Goal: Communication & Community: Answer question/provide support

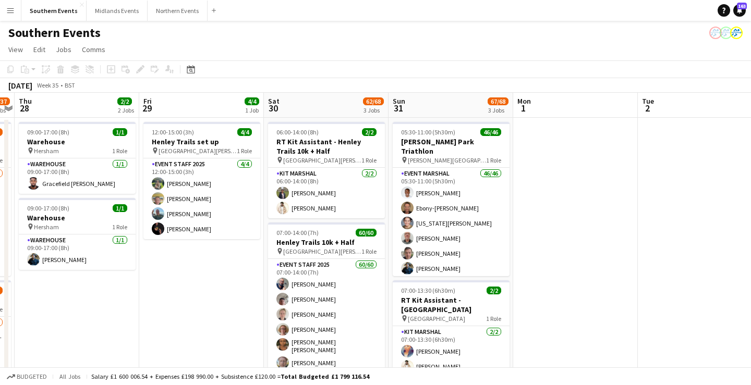
scroll to position [0, 368]
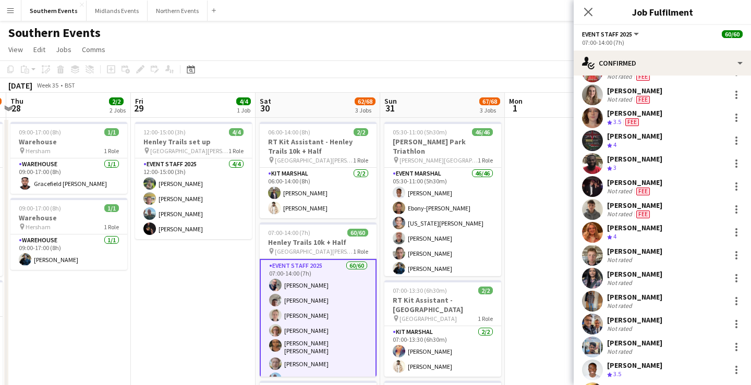
scroll to position [1136, 0]
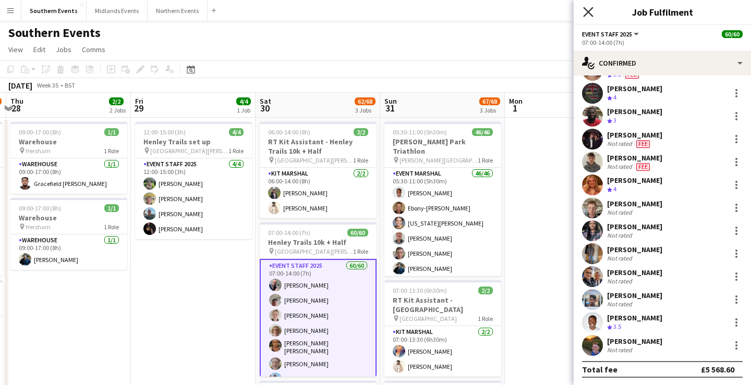
click at [587, 11] on icon at bounding box center [588, 12] width 10 height 10
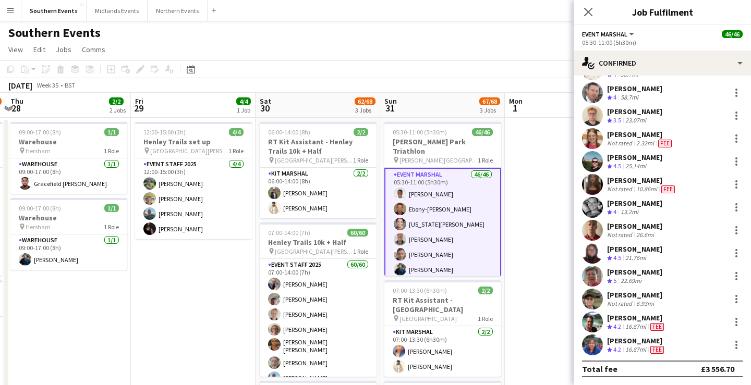
scroll to position [0, 0]
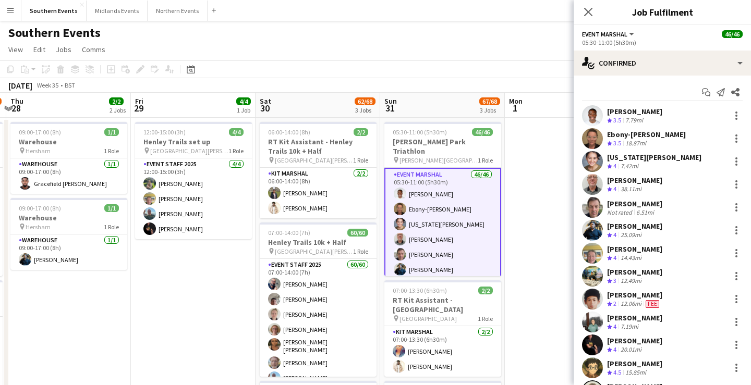
click at [493, 41] on app-page-menu "View Day view expanded Day view collapsed Month view Date picker Jump to [DATE]…" at bounding box center [375, 51] width 751 height 20
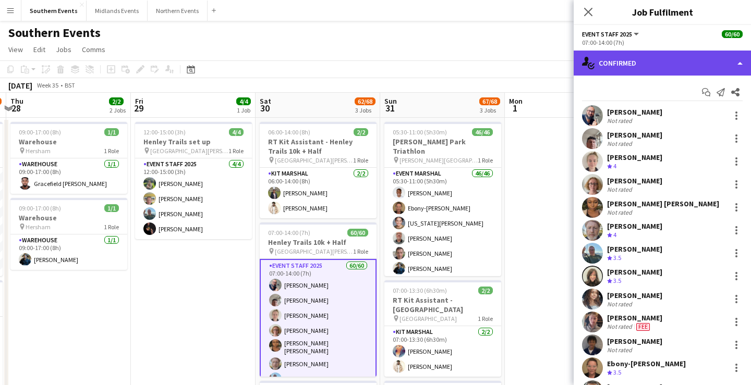
click at [689, 68] on div "single-neutral-actions-check-2 Confirmed" at bounding box center [661, 63] width 177 height 25
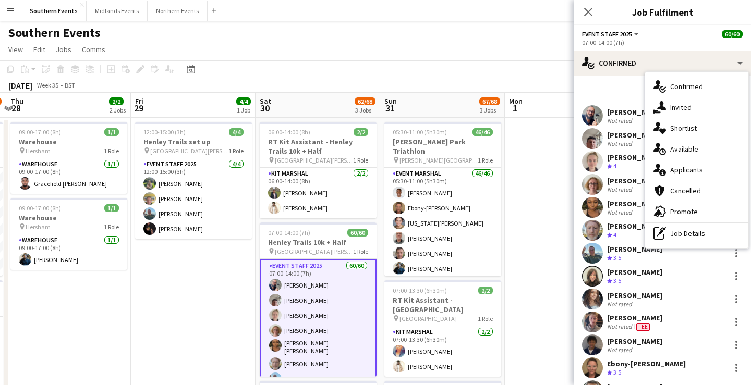
click at [619, 91] on div "Start chat Send notification Share" at bounding box center [662, 92] width 161 height 17
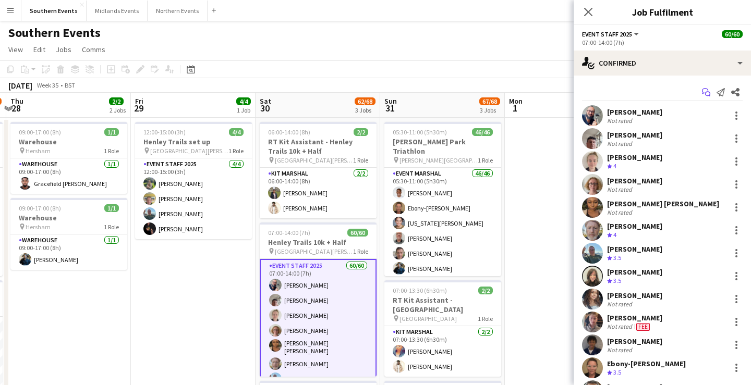
click at [708, 91] on icon "Start chat" at bounding box center [706, 92] width 8 height 8
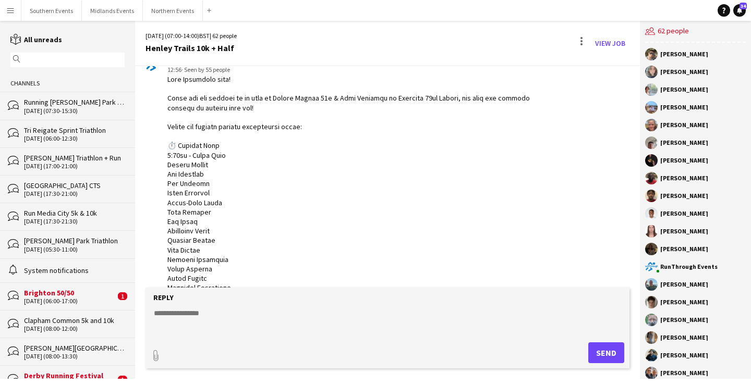
scroll to position [58, 0]
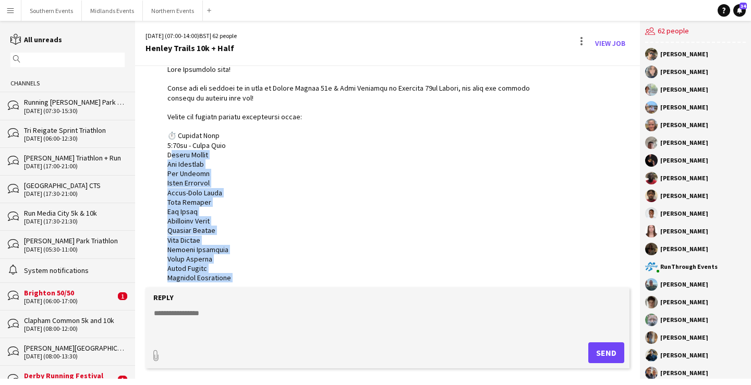
drag, startPoint x: 167, startPoint y: 157, endPoint x: 254, endPoint y: 276, distance: 147.3
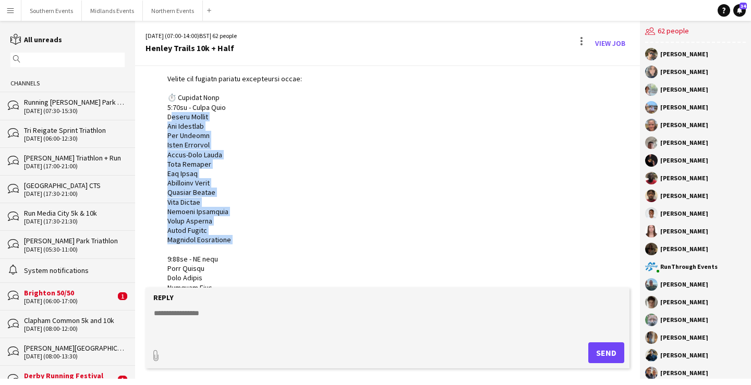
scroll to position [98, 0]
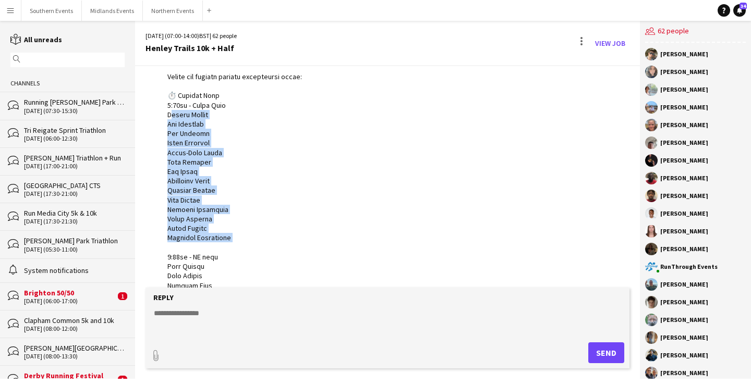
copy div "[PERSON_NAME] [PERSON_NAME] [PERSON_NAME] [PERSON_NAME] Ebony-[PERSON_NAME] [PE…"
click at [67, 10] on button "Southern Events Close" at bounding box center [51, 11] width 60 height 20
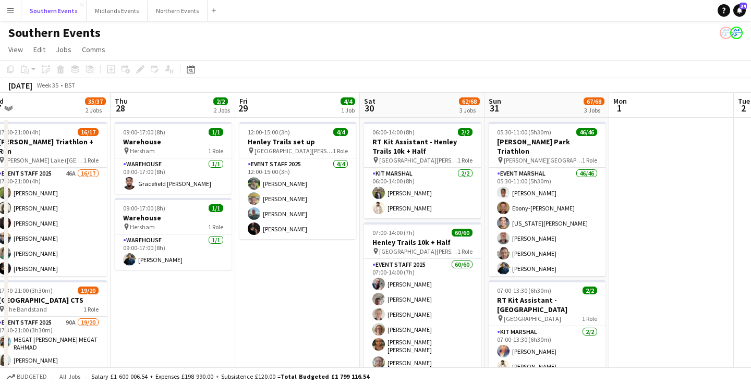
scroll to position [0, 523]
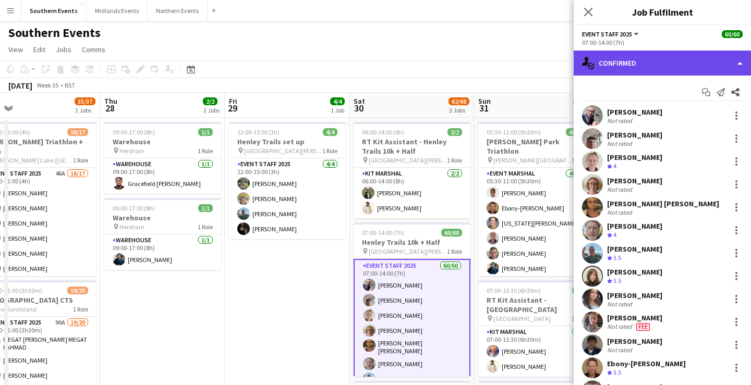
click at [655, 72] on div "single-neutral-actions-check-2 Confirmed" at bounding box center [661, 63] width 177 height 25
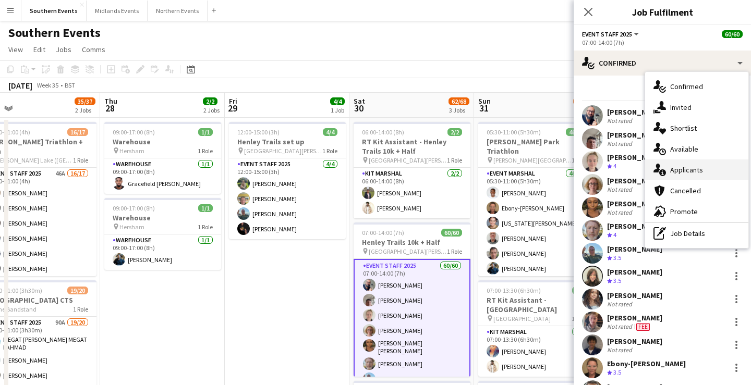
click at [700, 169] on div "single-neutral-actions-information Applicants" at bounding box center [696, 170] width 103 height 21
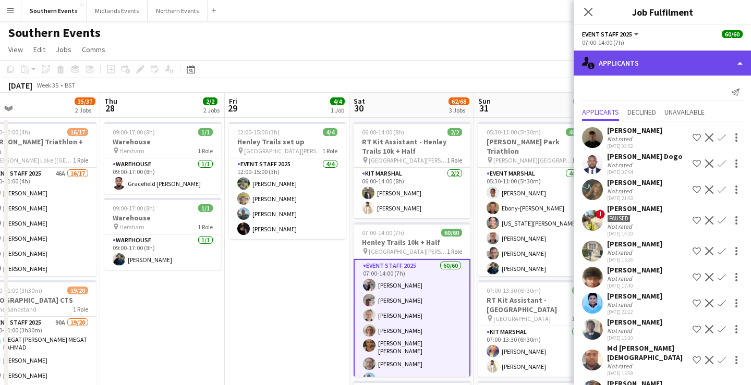
click at [657, 68] on div "single-neutral-actions-information Applicants" at bounding box center [661, 63] width 177 height 25
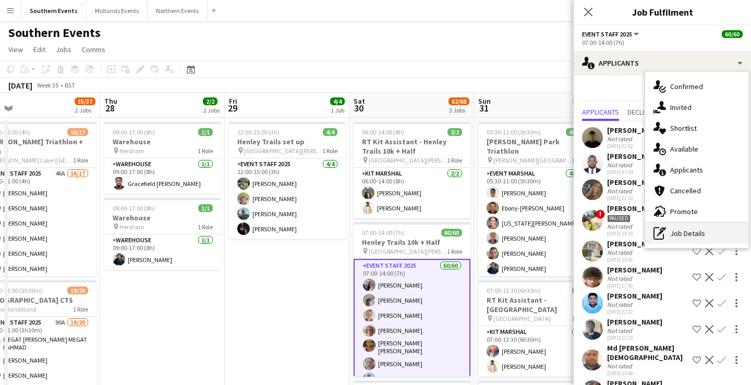
click at [687, 230] on div "pen-write Job Details" at bounding box center [696, 233] width 103 height 21
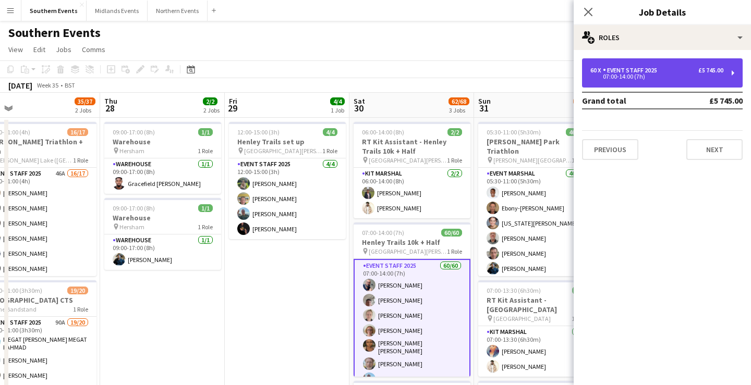
click at [672, 73] on div "60 x Event Staff 2025 £5 745.00" at bounding box center [656, 70] width 133 height 7
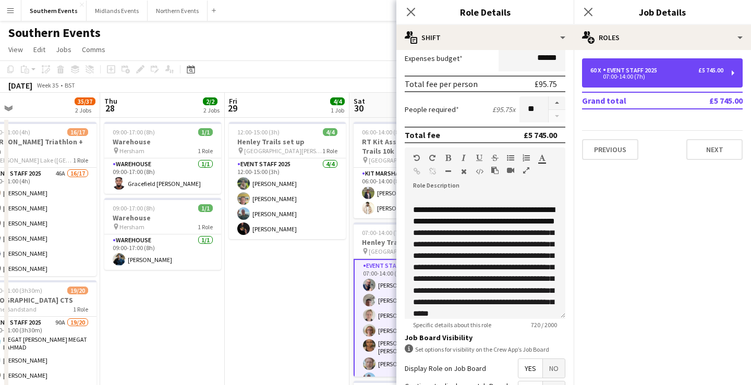
scroll to position [321, 0]
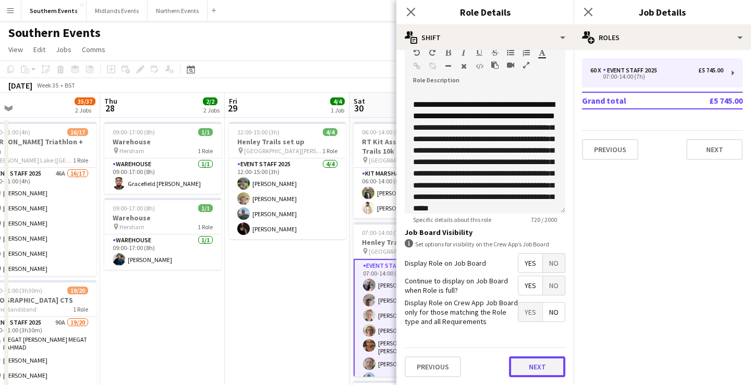
click at [541, 366] on button "Next" at bounding box center [537, 367] width 56 height 21
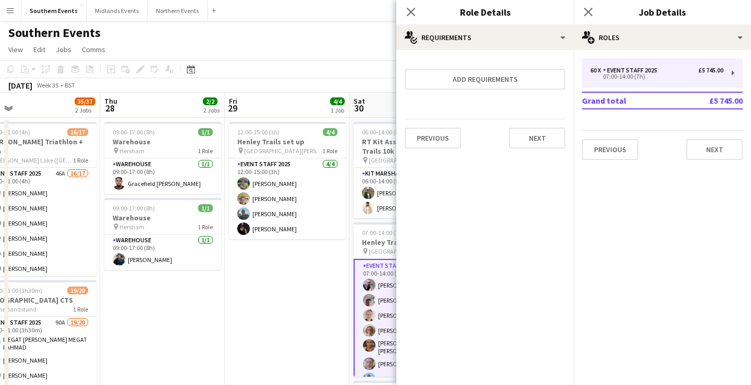
click at [541, 366] on mat-expansion-panel "medal-empty Requirements Add requirements Previous Next" at bounding box center [484, 217] width 177 height 335
click at [537, 144] on button "Next" at bounding box center [537, 138] width 56 height 21
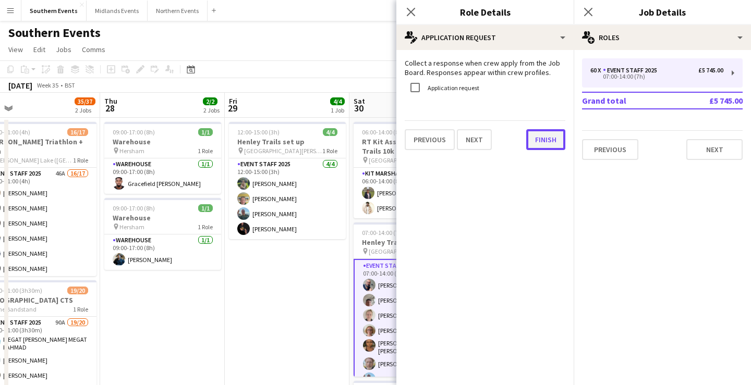
click at [537, 144] on button "Finish" at bounding box center [545, 139] width 39 height 21
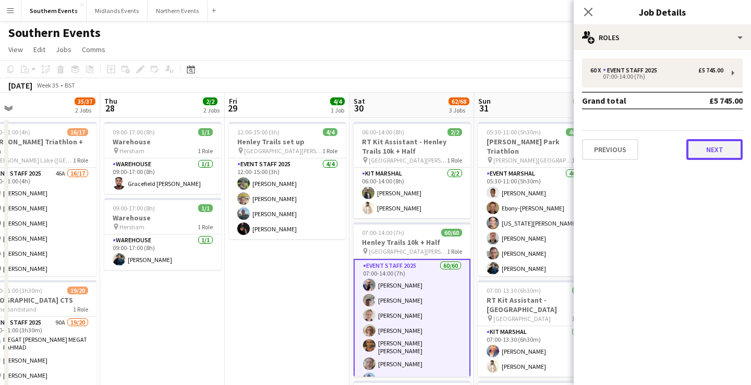
click at [719, 151] on button "Next" at bounding box center [714, 149] width 56 height 21
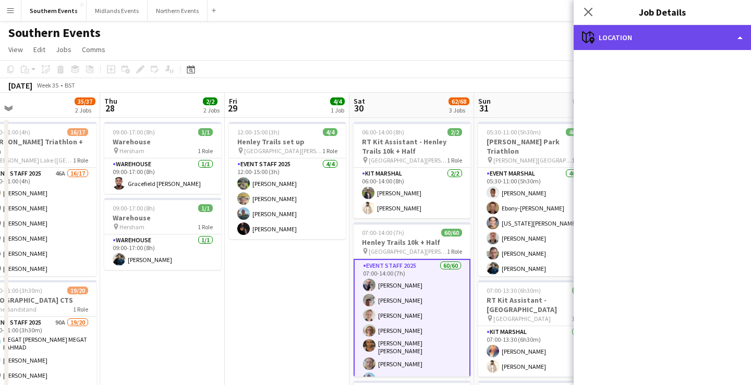
click at [661, 41] on div "maps-pin-1 Location" at bounding box center [661, 37] width 177 height 25
click at [617, 35] on div "maps-pin-1 Location" at bounding box center [661, 37] width 177 height 25
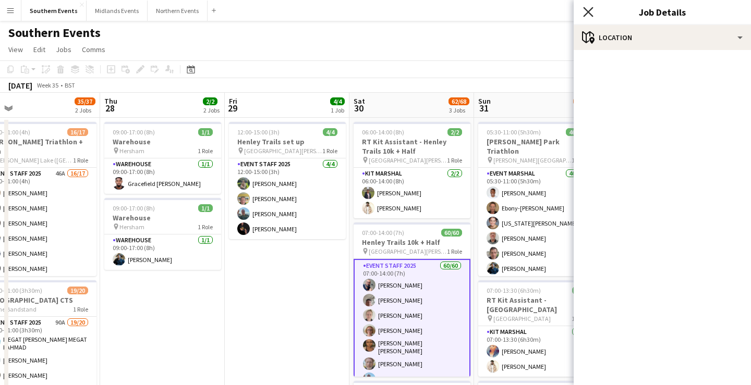
click at [586, 13] on icon at bounding box center [588, 12] width 10 height 10
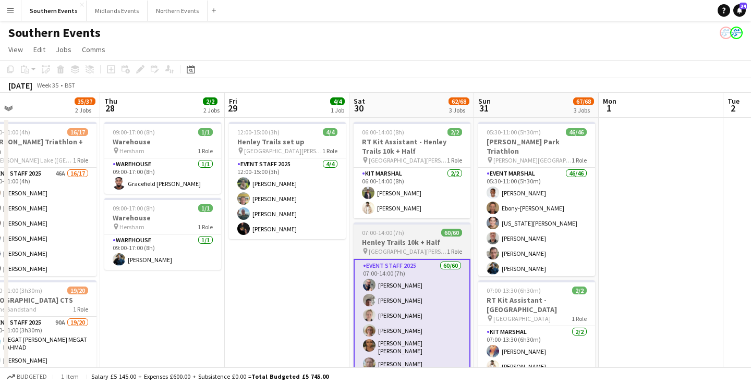
click at [419, 246] on h3 "Henley Trails 10k + Half" at bounding box center [411, 242] width 117 height 9
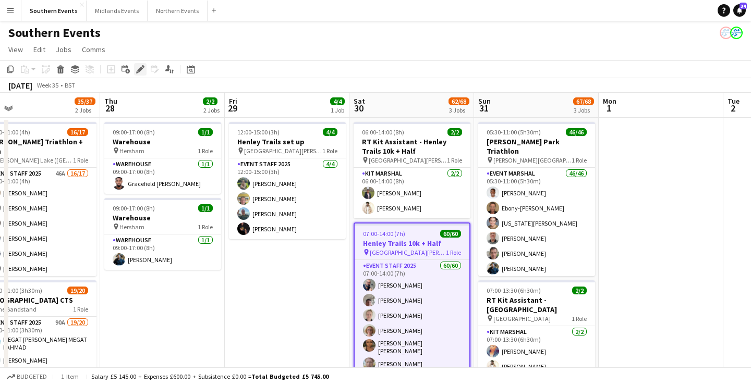
click at [140, 70] on icon at bounding box center [140, 70] width 6 height 6
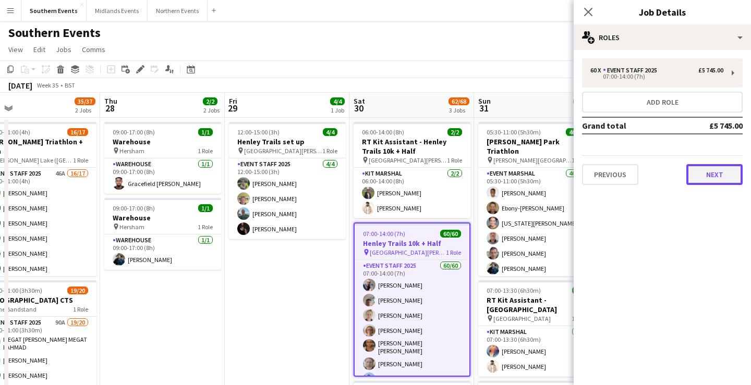
click at [708, 172] on button "Next" at bounding box center [714, 174] width 56 height 21
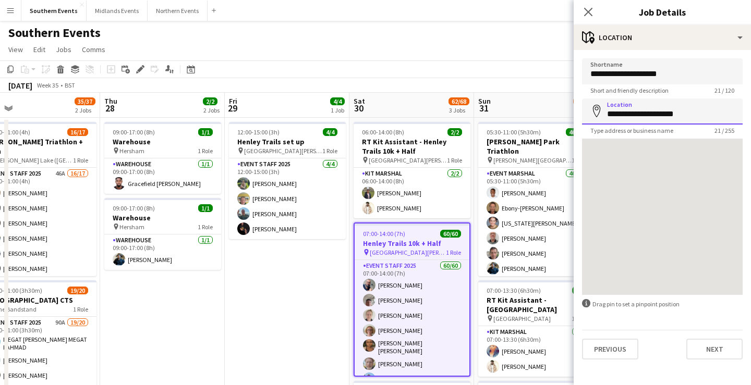
click at [704, 110] on input "**********" at bounding box center [662, 112] width 161 height 26
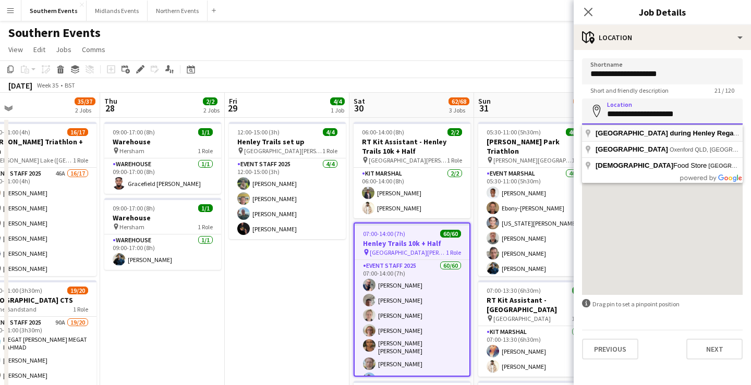
click button "Next" at bounding box center [714, 349] width 56 height 21
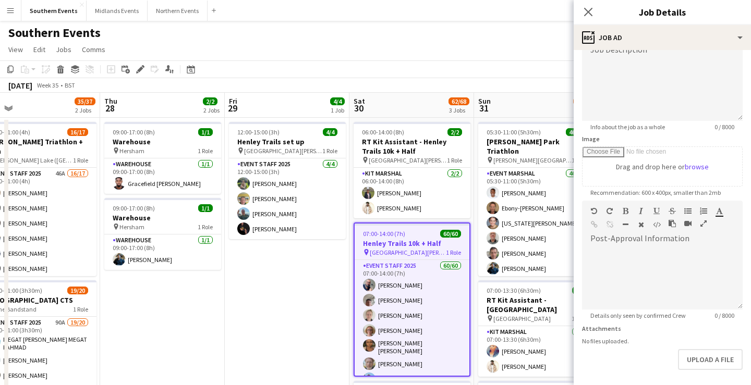
scroll to position [130, 0]
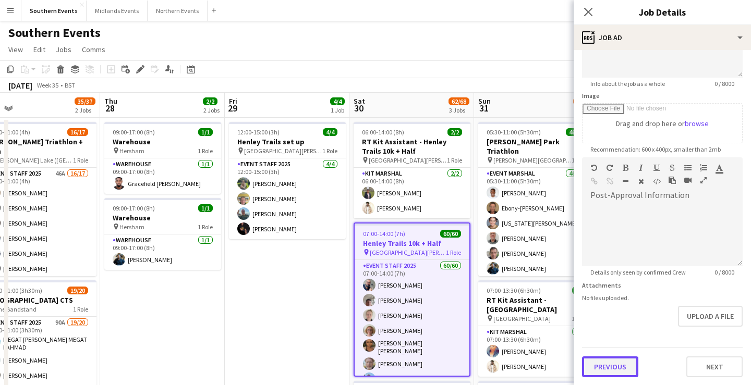
click at [615, 371] on button "Previous" at bounding box center [610, 367] width 56 height 21
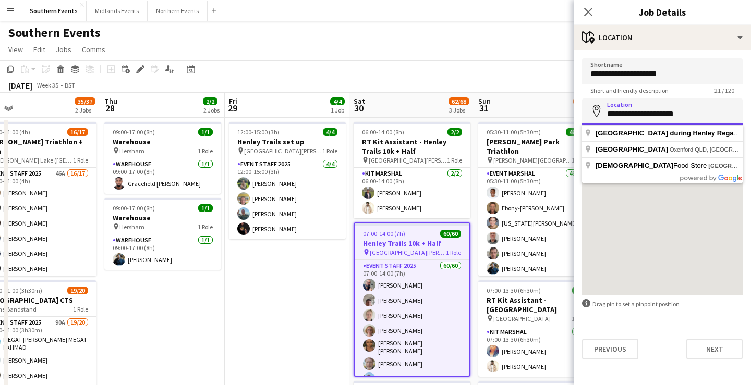
drag, startPoint x: 701, startPoint y: 112, endPoint x: 656, endPoint y: 113, distance: 44.8
click at [656, 113] on input "**********" at bounding box center [662, 112] width 161 height 26
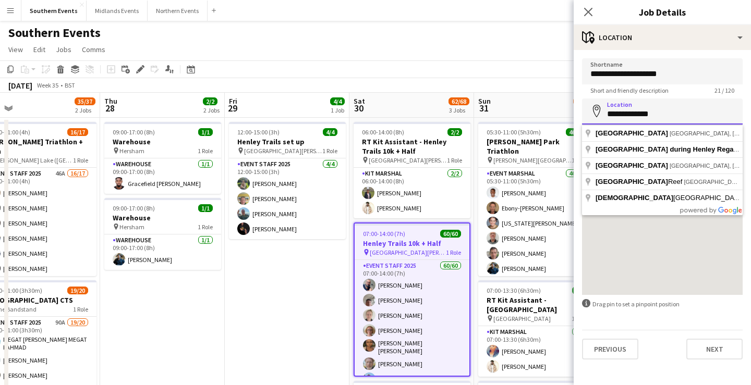
drag, startPoint x: 661, startPoint y: 114, endPoint x: 615, endPoint y: 114, distance: 45.4
click at [615, 114] on input "**********" at bounding box center [662, 112] width 161 height 26
type input "*"
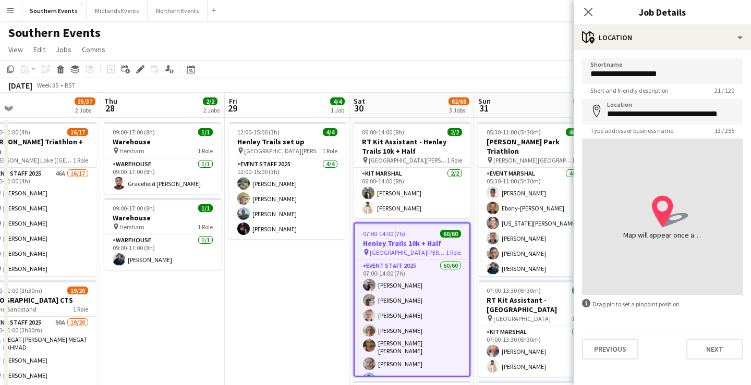
type input "**********"
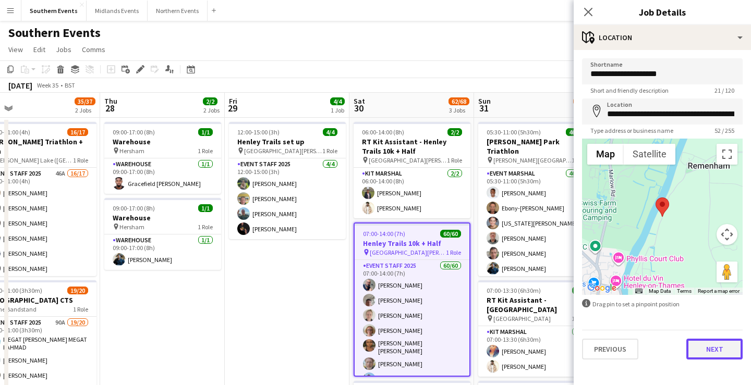
click at [724, 351] on button "Next" at bounding box center [714, 349] width 56 height 21
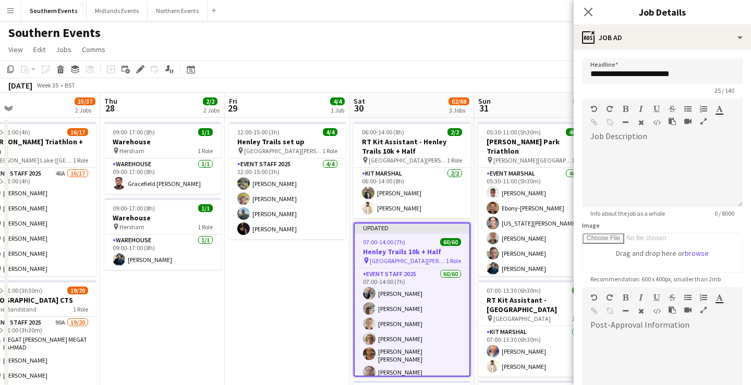
click at [532, 53] on app-page-menu "View Day view expanded Day view collapsed Month view Date picker Jump to [DATE]…" at bounding box center [375, 51] width 751 height 20
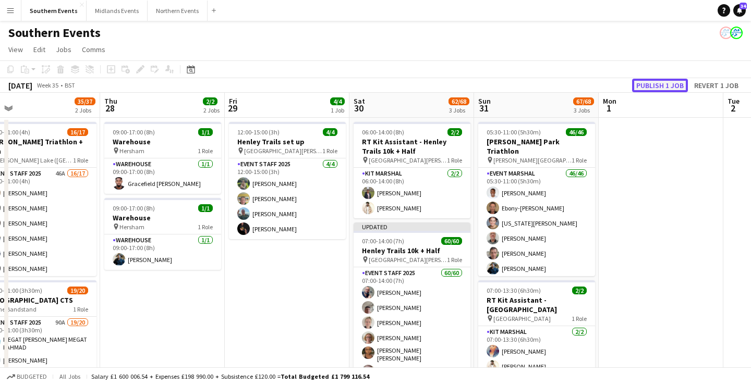
click at [658, 90] on button "Publish 1 job" at bounding box center [660, 86] width 56 height 14
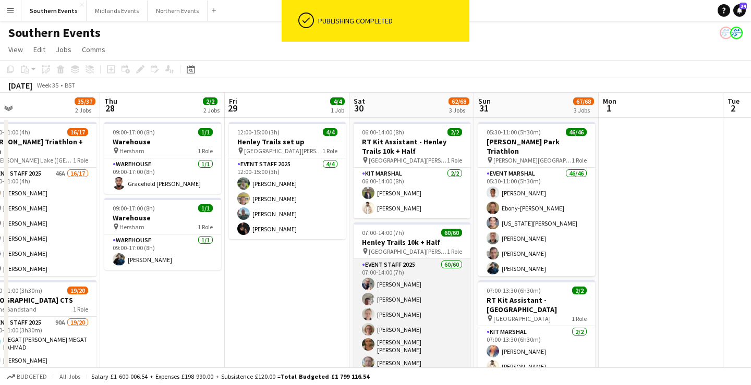
scroll to position [0, 523]
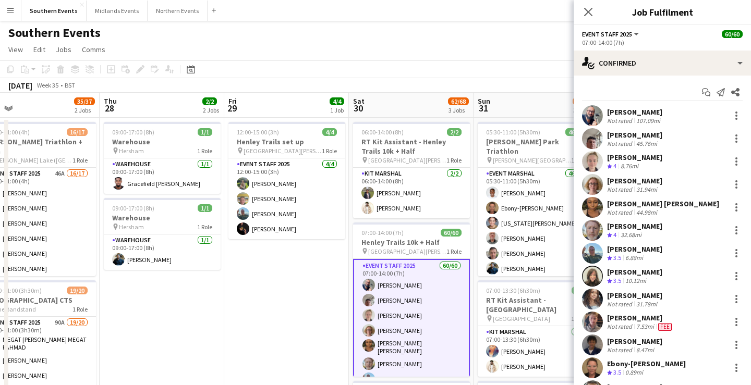
click at [655, 122] on div "107.09mi" at bounding box center [648, 121] width 28 height 8
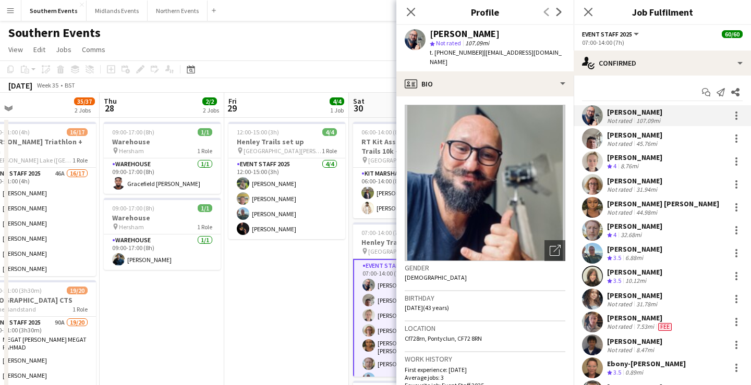
click at [654, 137] on div "[PERSON_NAME]" at bounding box center [634, 134] width 55 height 9
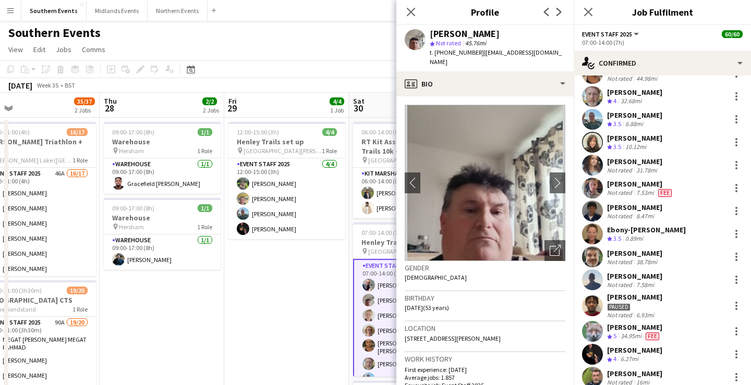
scroll to position [160, 0]
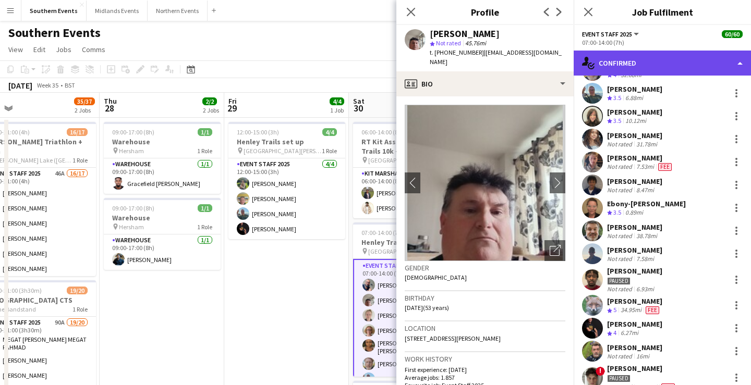
click at [655, 62] on div "single-neutral-actions-check-2 Confirmed" at bounding box center [661, 63] width 177 height 25
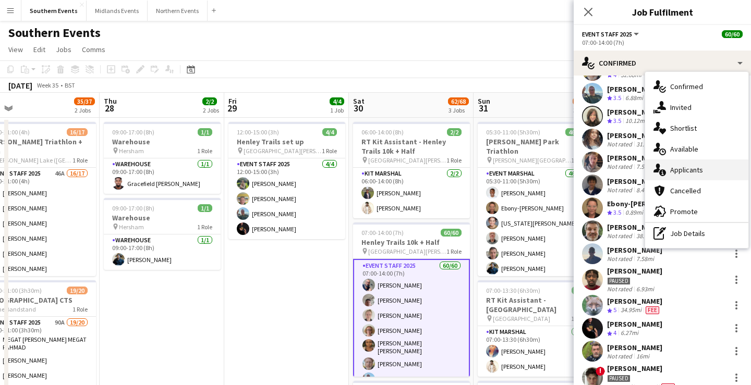
click at [698, 165] on div "single-neutral-actions-information Applicants" at bounding box center [696, 170] width 103 height 21
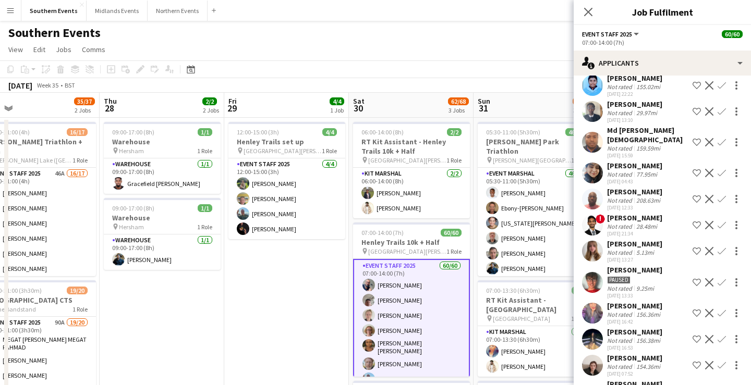
scroll to position [218, 0]
click at [721, 250] on app-icon "Confirm" at bounding box center [721, 251] width 8 height 8
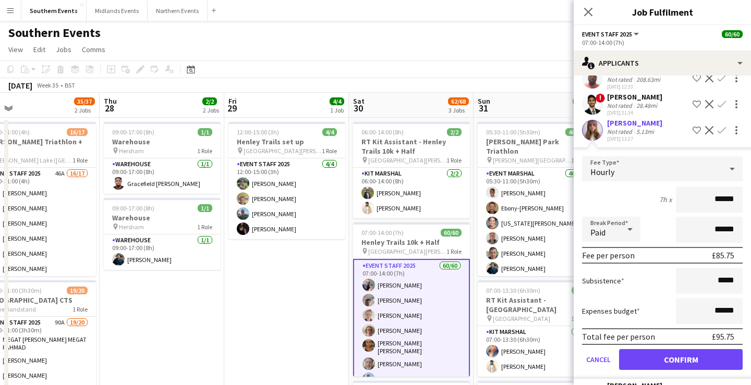
scroll to position [348, 0]
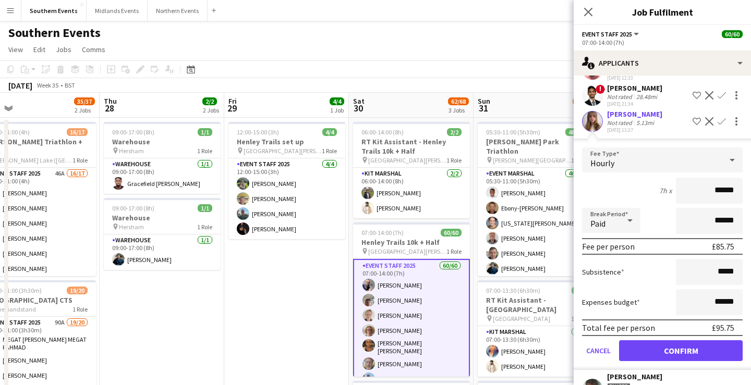
click at [655, 120] on div "[PERSON_NAME] Not rated 5.13mi [DATE] 13:27 Shortlist crew Decline Confirm" at bounding box center [661, 121] width 177 height 24
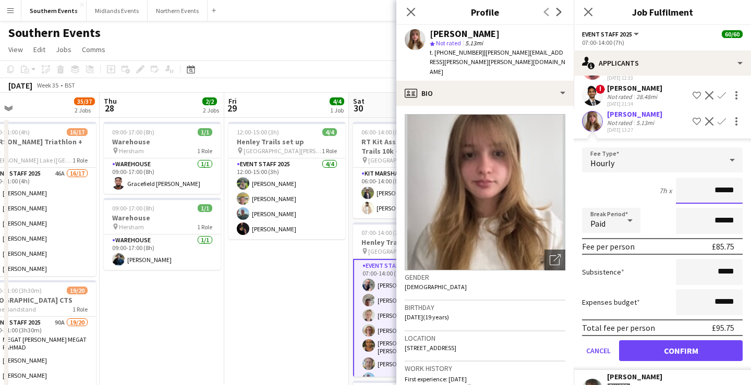
click at [722, 190] on input "******" at bounding box center [709, 191] width 67 height 26
type input "******"
click at [676, 348] on button "Confirm" at bounding box center [681, 350] width 124 height 21
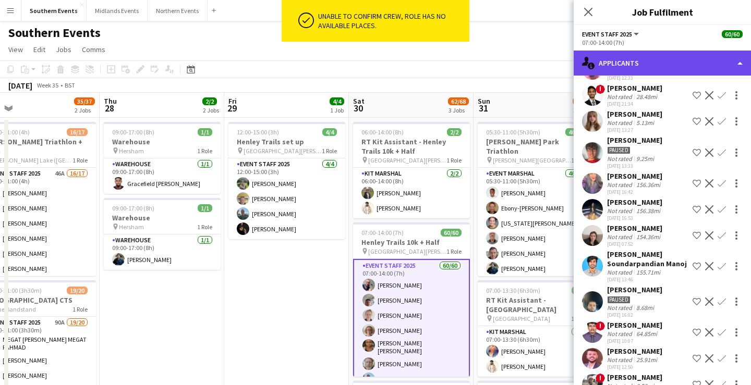
click at [649, 64] on div "single-neutral-actions-information Applicants" at bounding box center [661, 63] width 177 height 25
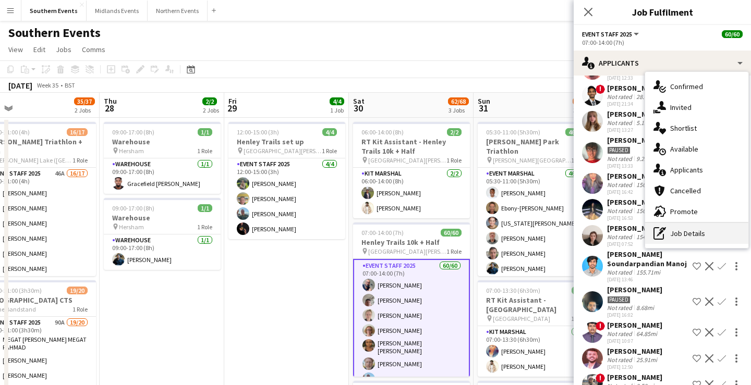
click at [680, 231] on div "pen-write Job Details" at bounding box center [696, 233] width 103 height 21
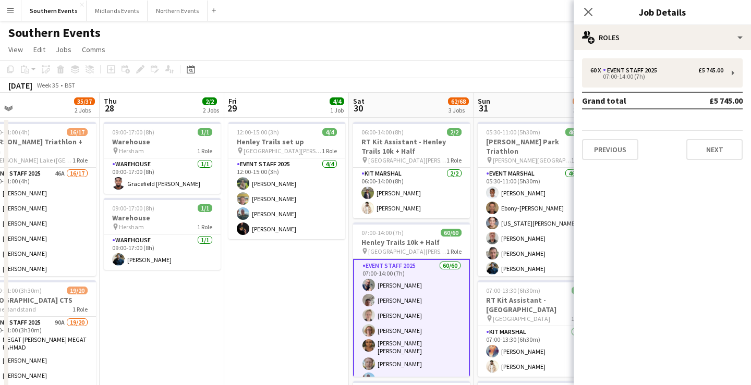
scroll to position [0, 0]
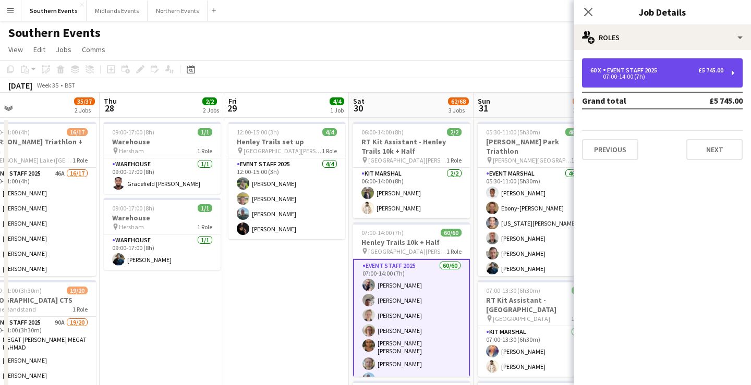
click at [663, 71] on div "60 x Event Staff 2025 £5 745.00" at bounding box center [656, 70] width 133 height 7
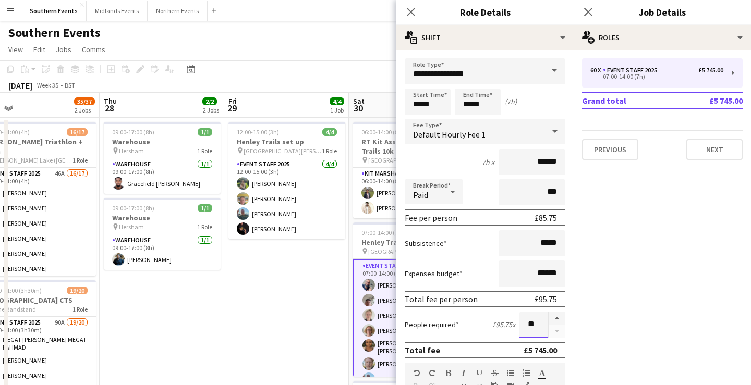
click at [532, 324] on input "**" at bounding box center [533, 325] width 29 height 26
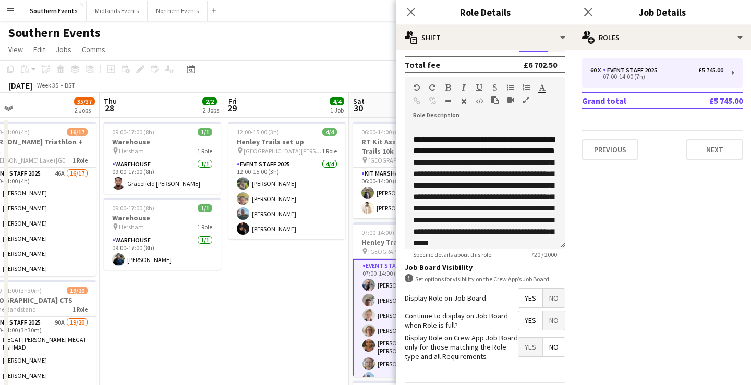
scroll to position [321, 0]
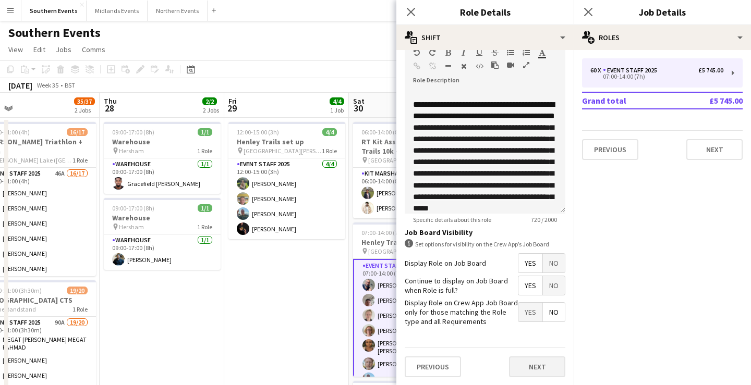
type input "**"
click at [533, 363] on button "Next" at bounding box center [537, 367] width 56 height 21
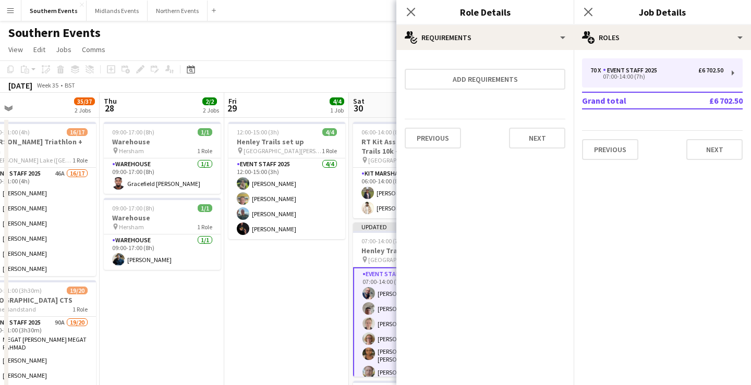
scroll to position [0, 0]
click at [712, 152] on button "Next" at bounding box center [714, 149] width 56 height 21
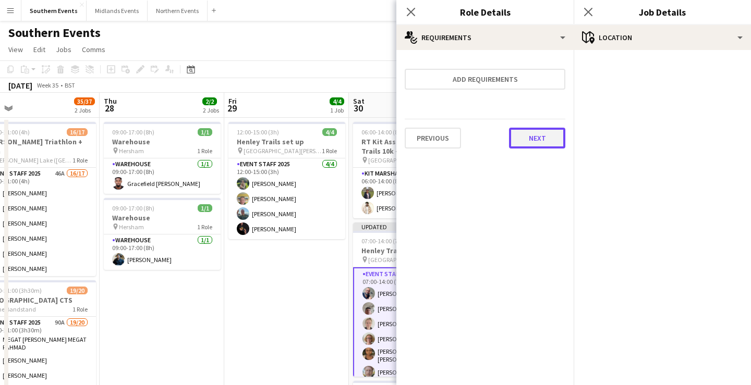
click at [541, 141] on button "Next" at bounding box center [537, 138] width 56 height 21
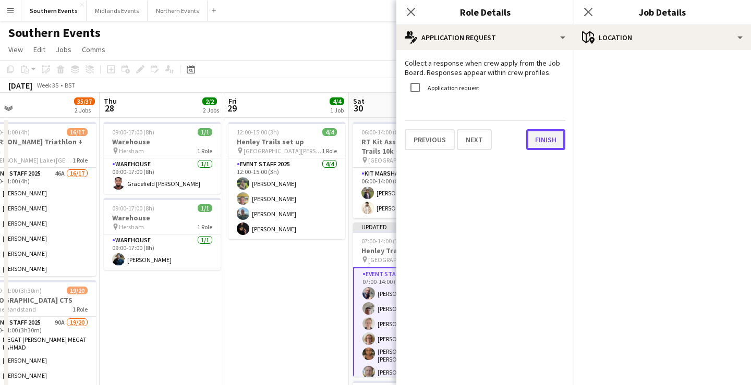
click at [547, 137] on button "Finish" at bounding box center [545, 139] width 39 height 21
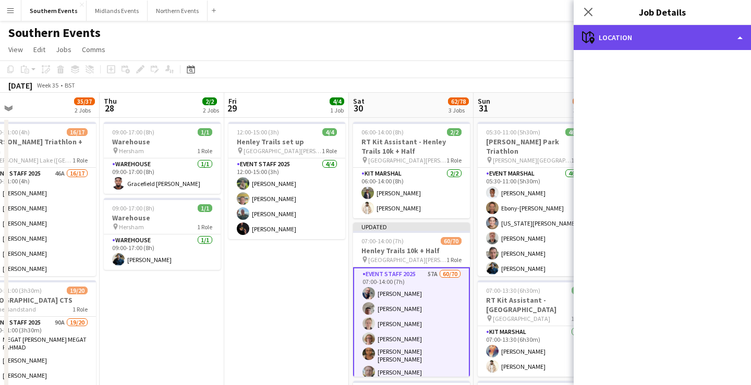
click at [630, 33] on div "maps-pin-1 Location" at bounding box center [661, 37] width 177 height 25
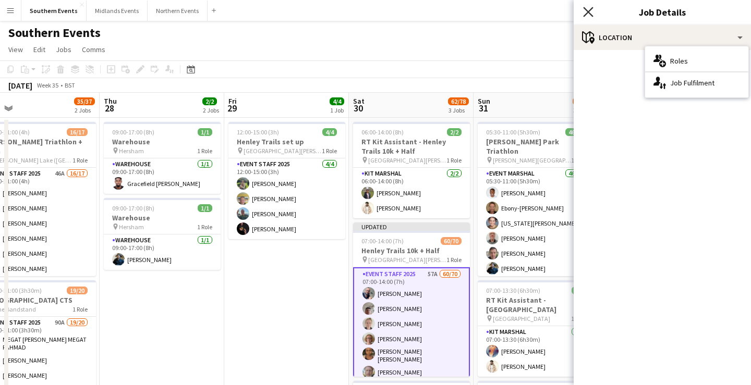
click at [588, 11] on icon at bounding box center [588, 12] width 10 height 10
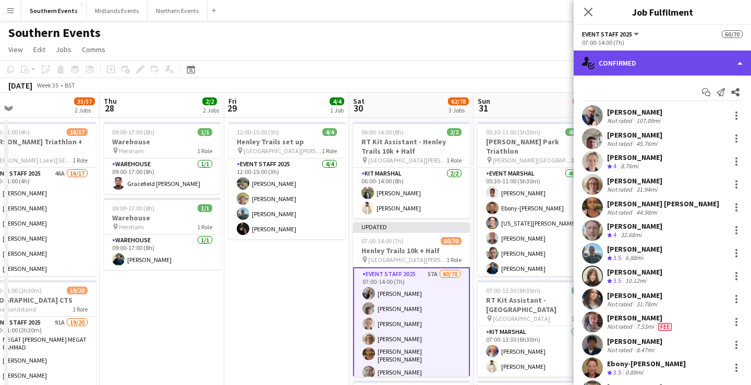
click at [686, 66] on div "single-neutral-actions-check-2 Confirmed" at bounding box center [661, 63] width 177 height 25
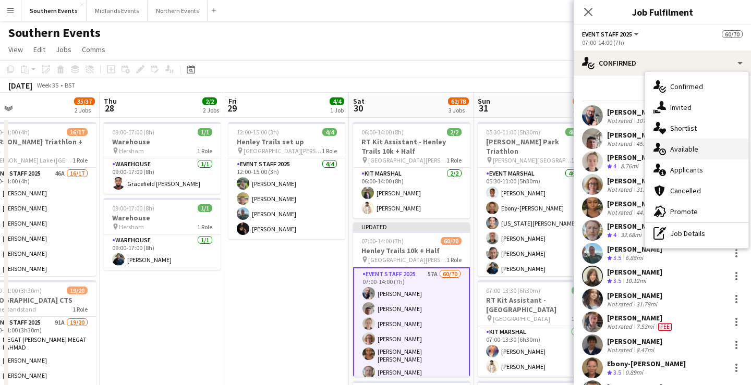
click at [699, 148] on div "single-neutral-actions-upload Available" at bounding box center [696, 149] width 103 height 21
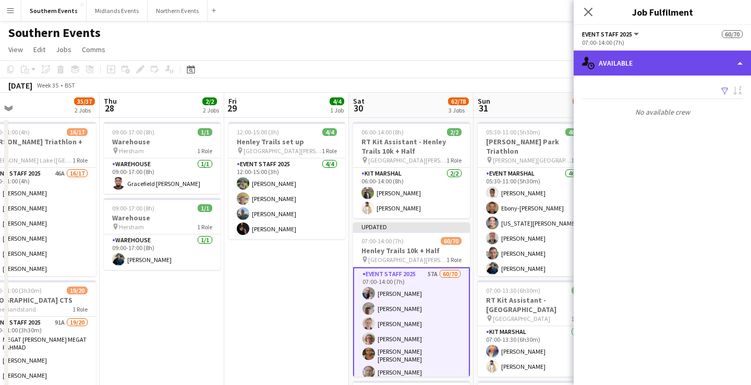
click at [673, 66] on div "single-neutral-actions-upload Available" at bounding box center [661, 63] width 177 height 25
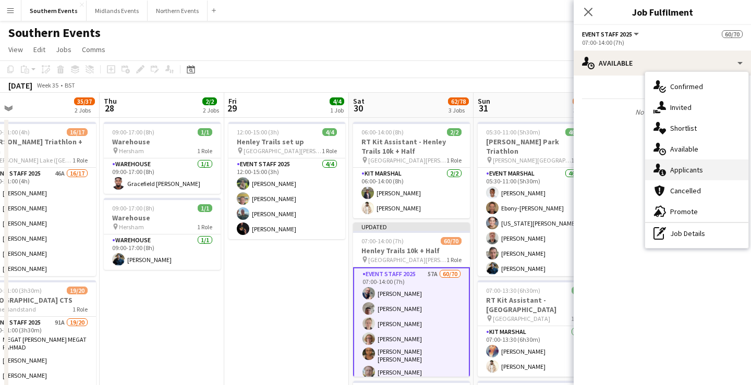
click at [694, 169] on div "single-neutral-actions-information Applicants" at bounding box center [696, 170] width 103 height 21
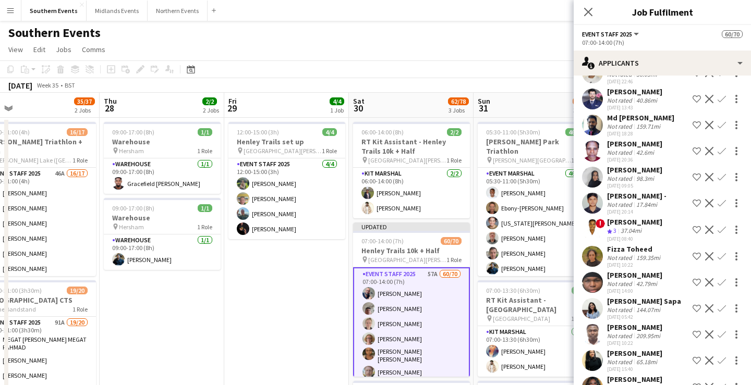
scroll to position [1215, 0]
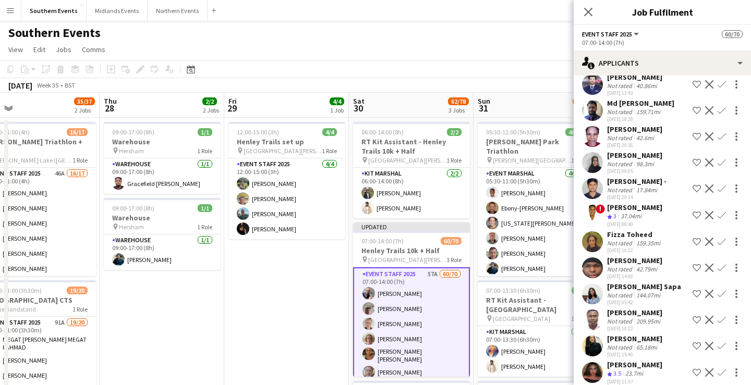
click at [645, 370] on div "23.7mi" at bounding box center [634, 374] width 22 height 9
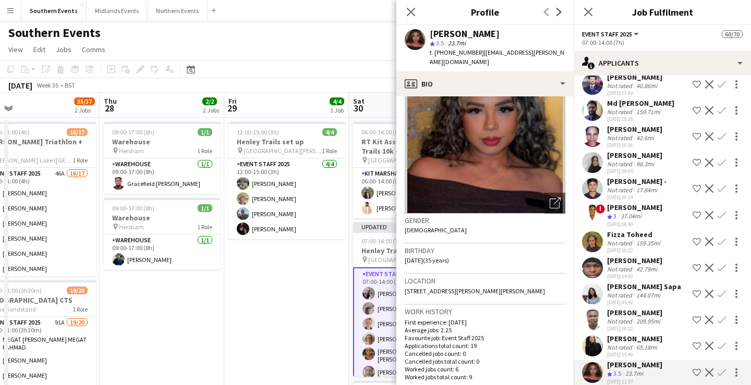
scroll to position [58, 0]
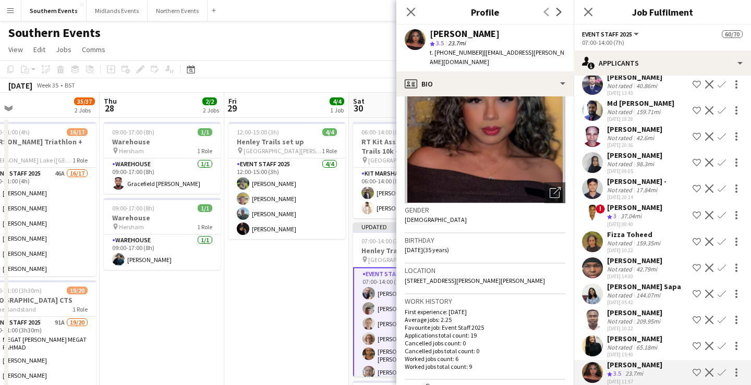
click at [720, 369] on app-icon "Confirm" at bounding box center [721, 373] width 8 height 8
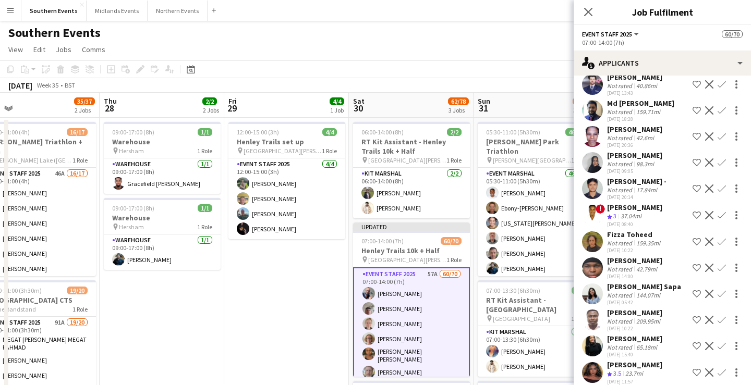
click at [720, 369] on app-icon "Confirm" at bounding box center [721, 373] width 8 height 8
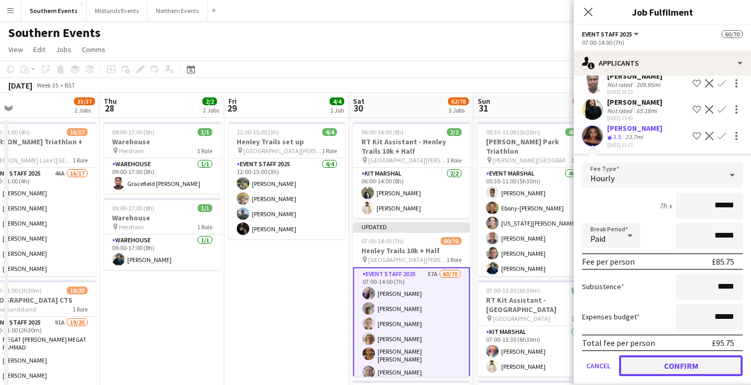
click at [690, 356] on button "Confirm" at bounding box center [681, 366] width 124 height 21
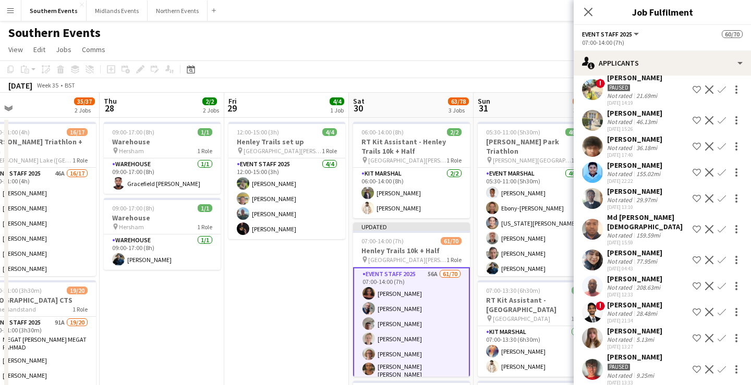
scroll to position [132, 0]
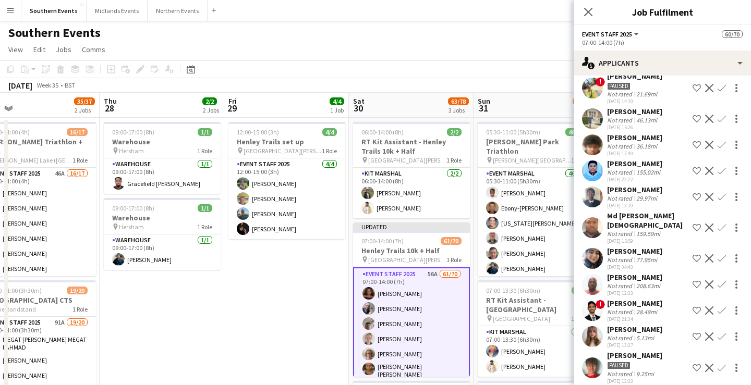
click at [720, 336] on app-icon "Confirm" at bounding box center [721, 337] width 8 height 8
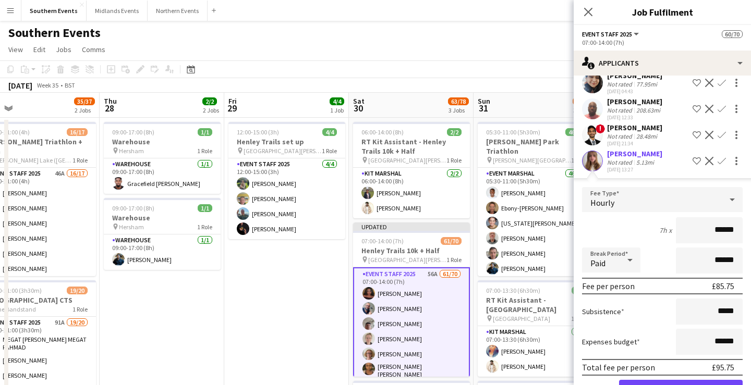
click at [728, 224] on input "******" at bounding box center [709, 230] width 67 height 26
click at [726, 236] on input "******" at bounding box center [709, 230] width 67 height 26
type input "******"
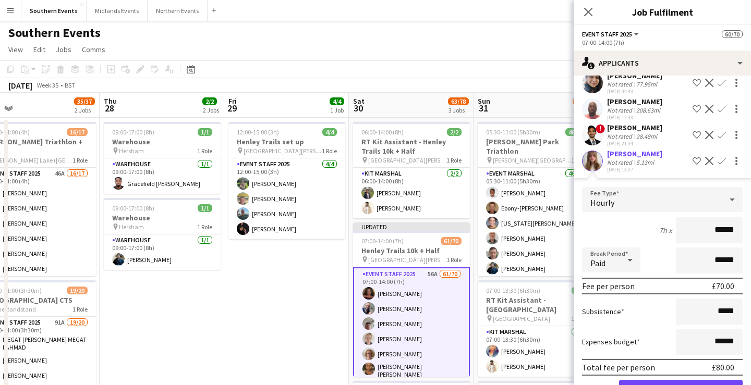
click at [637, 224] on div "7h x ******" at bounding box center [662, 230] width 161 height 26
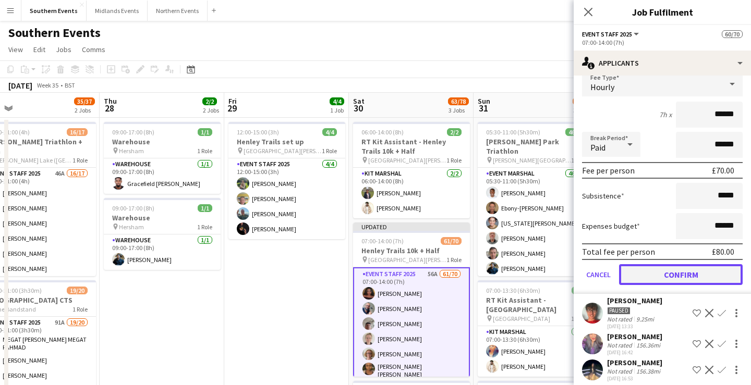
click at [676, 275] on button "Confirm" at bounding box center [681, 274] width 124 height 21
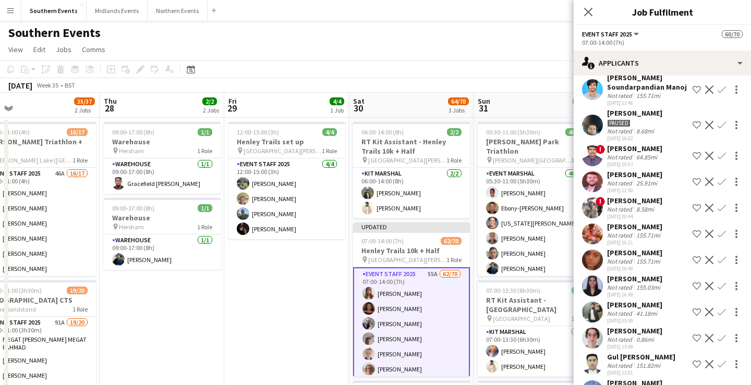
scroll to position [499, 0]
click at [662, 340] on div "Not rated 0.86mi" at bounding box center [634, 339] width 55 height 8
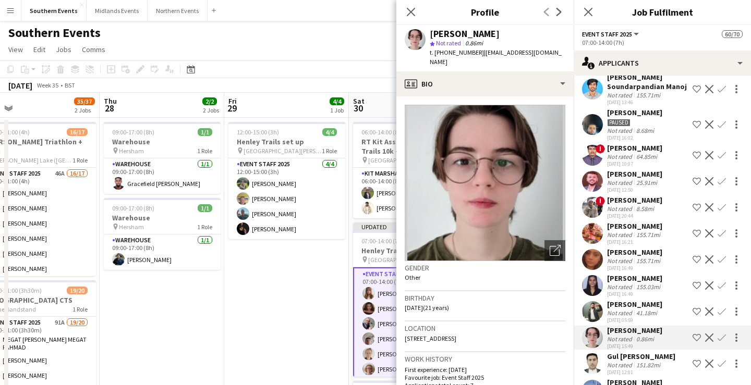
click at [720, 337] on app-icon "Confirm" at bounding box center [721, 338] width 8 height 8
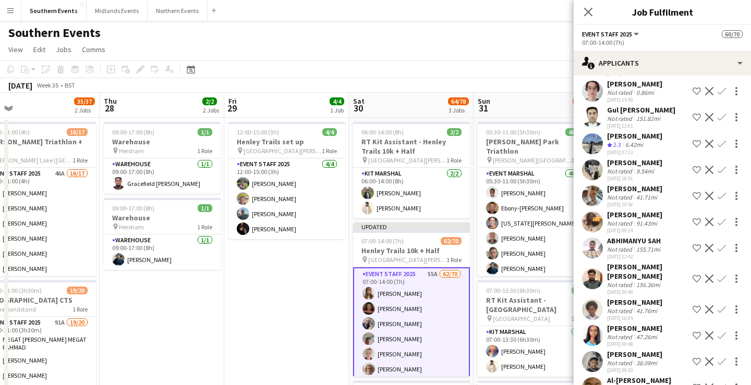
scroll to position [746, 0]
click at [721, 142] on app-icon "Confirm" at bounding box center [721, 143] width 8 height 8
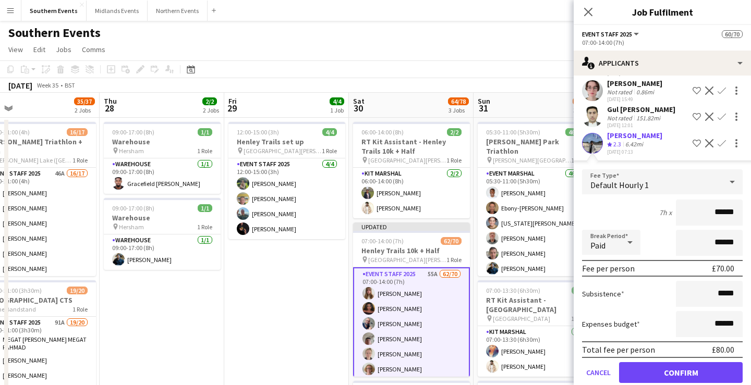
click at [642, 138] on div "[PERSON_NAME]" at bounding box center [634, 135] width 55 height 9
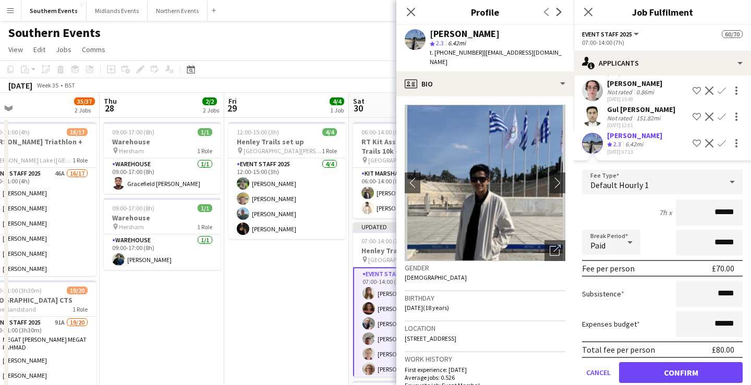
click at [660, 143] on div "[PERSON_NAME] Crew rating 2.3 6.42mi [DATE] 07:13 Shortlist crew Decline Confirm" at bounding box center [661, 143] width 177 height 25
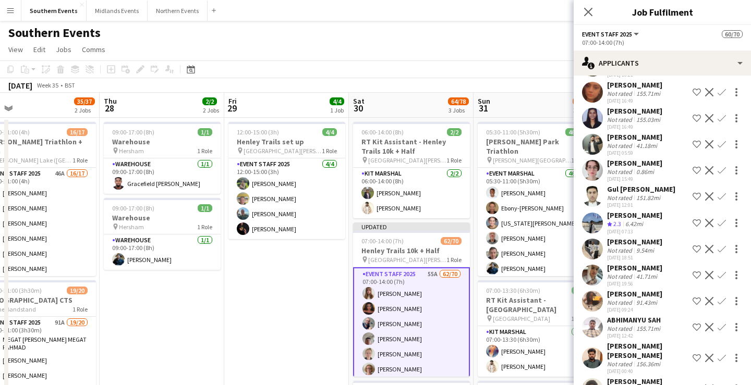
scroll to position [665, 0]
click at [663, 169] on div "[PERSON_NAME] Not rated 0.86mi [DATE] 15:49 Shortlist crew Decline Confirm" at bounding box center [661, 172] width 177 height 24
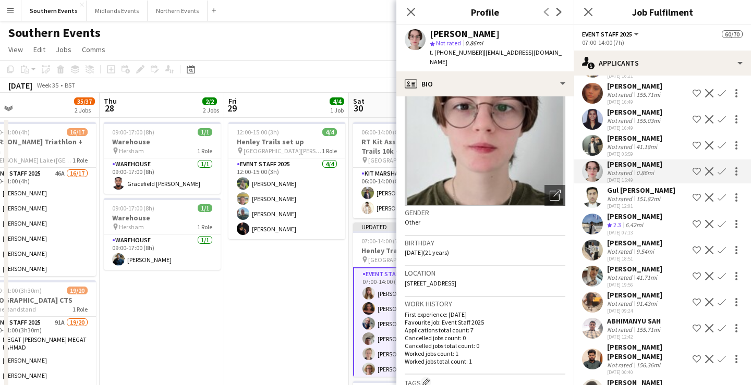
scroll to position [0, 0]
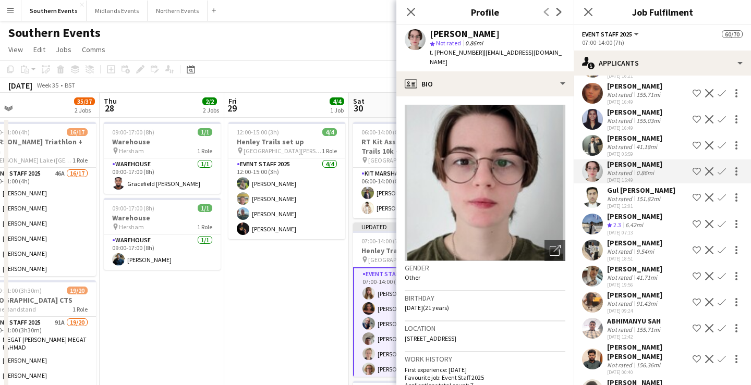
click at [722, 173] on app-icon "Confirm" at bounding box center [721, 171] width 8 height 8
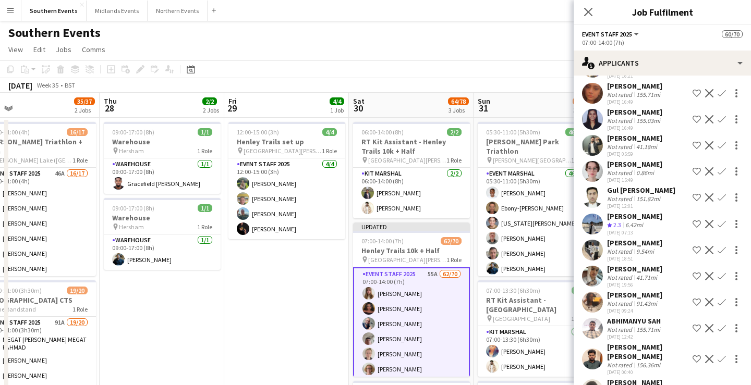
click at [722, 173] on app-icon "Confirm" at bounding box center [721, 171] width 8 height 8
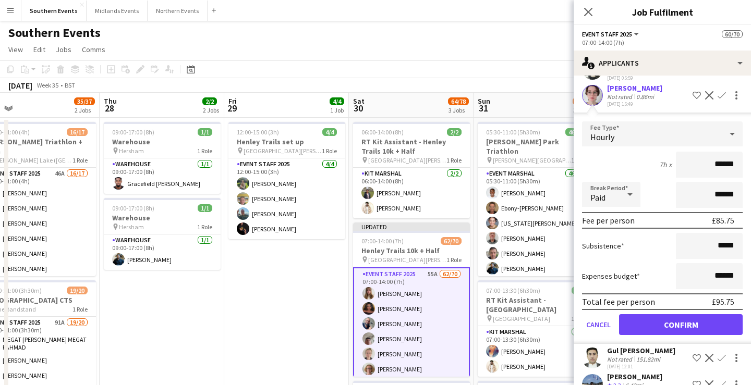
scroll to position [741, 0]
click at [641, 96] on div "0.86mi" at bounding box center [645, 97] width 22 height 8
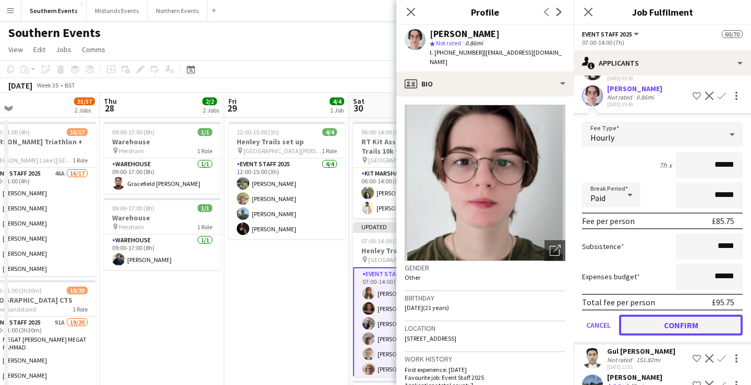
click at [690, 326] on button "Confirm" at bounding box center [681, 325] width 124 height 21
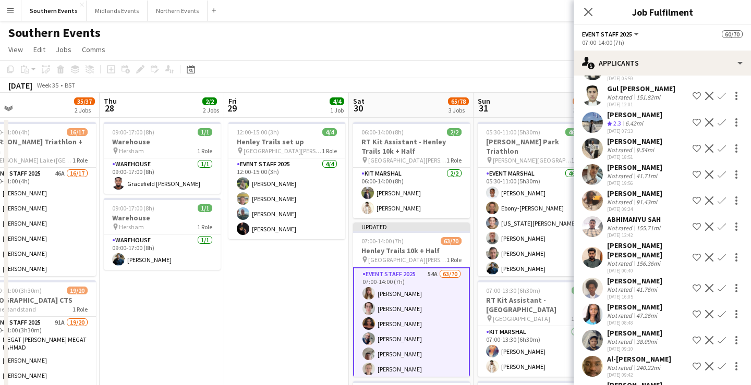
click at [647, 146] on div "9.54mi" at bounding box center [645, 150] width 22 height 8
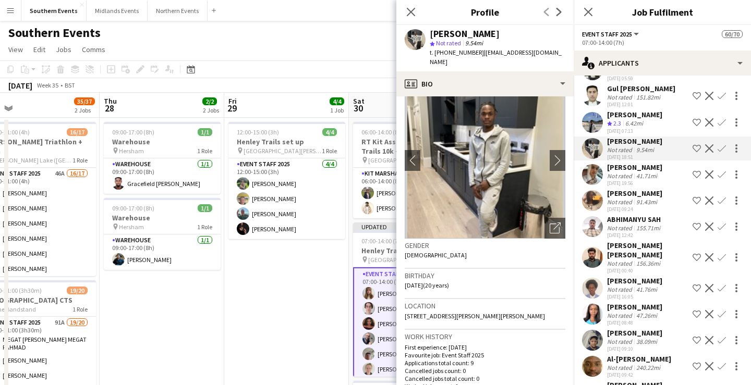
scroll to position [0, 0]
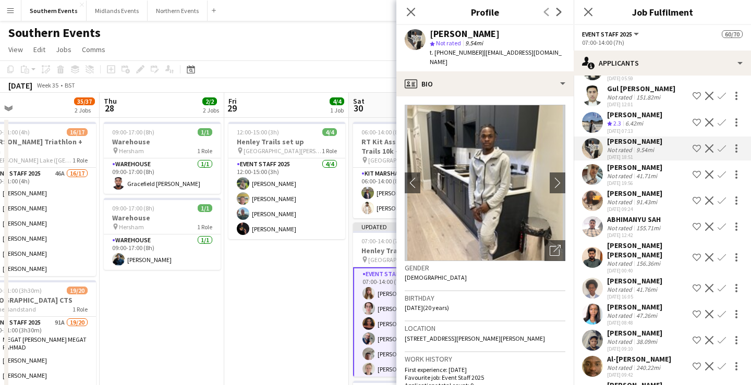
click at [723, 145] on app-icon "Confirm" at bounding box center [721, 148] width 8 height 8
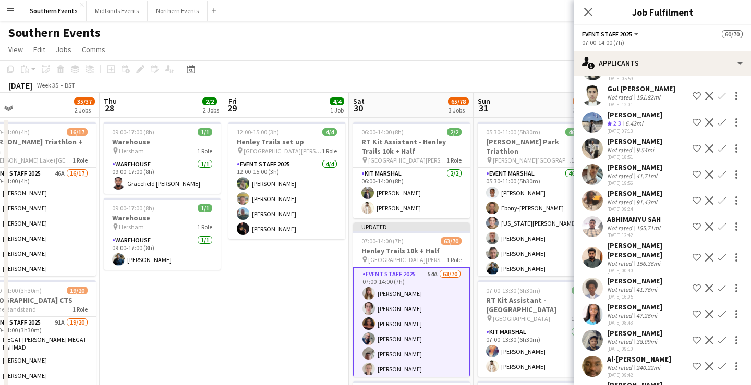
click at [723, 145] on app-icon "Confirm" at bounding box center [721, 148] width 8 height 8
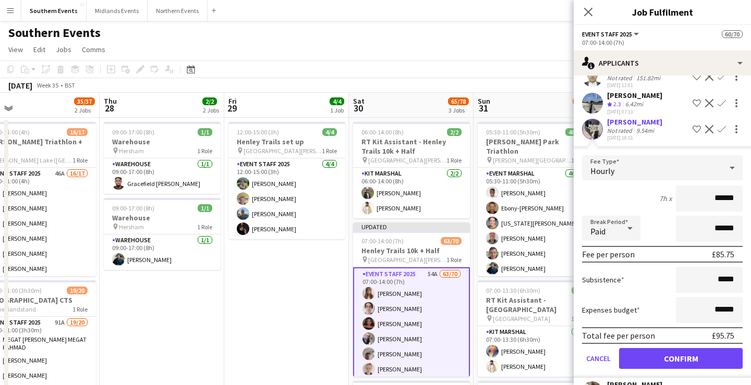
scroll to position [761, 0]
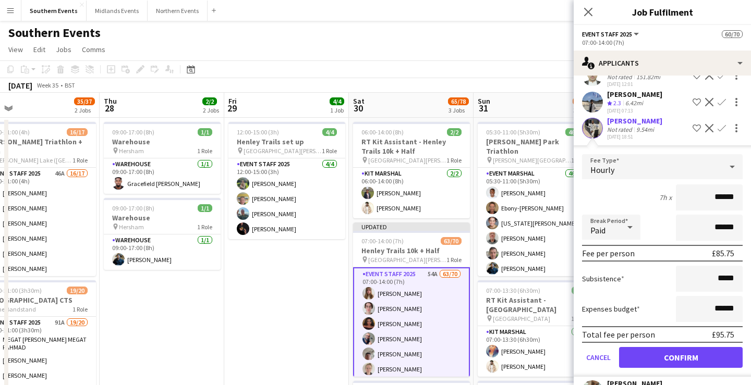
click at [640, 132] on div "9.54mi" at bounding box center [645, 130] width 22 height 8
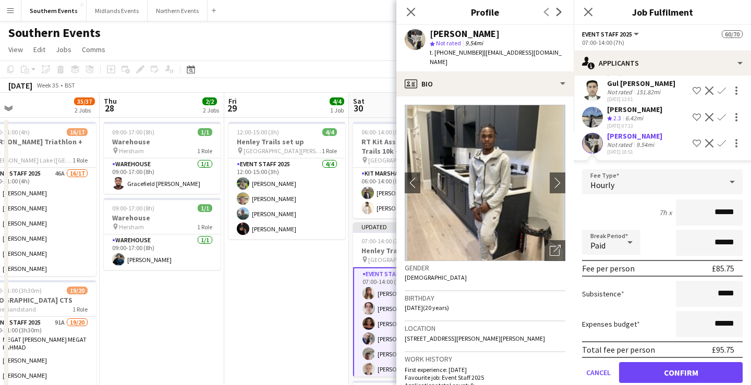
scroll to position [745, 0]
click at [726, 215] on input "******" at bounding box center [709, 214] width 67 height 26
type input "******"
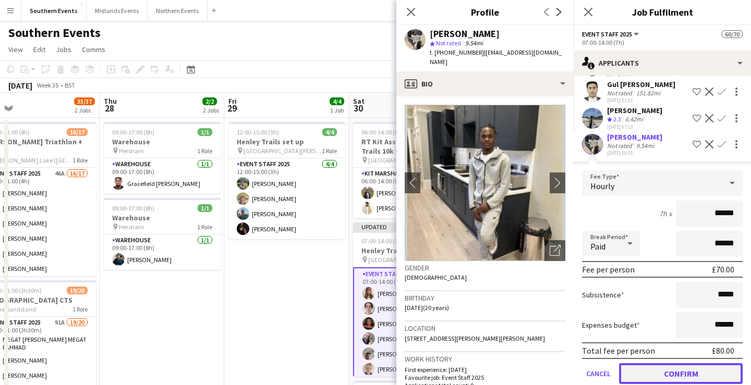
click at [671, 369] on button "Confirm" at bounding box center [681, 373] width 124 height 21
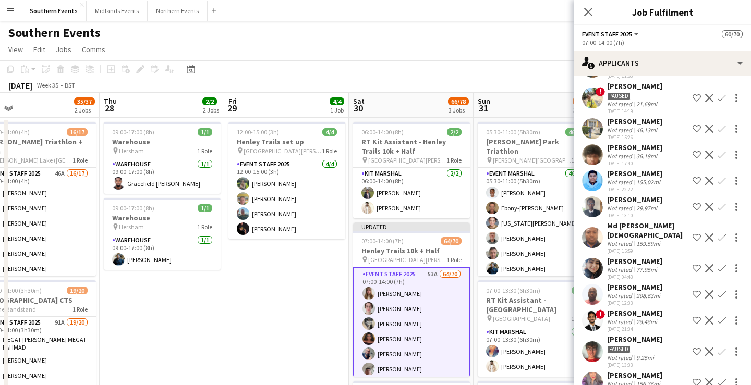
scroll to position [0, 0]
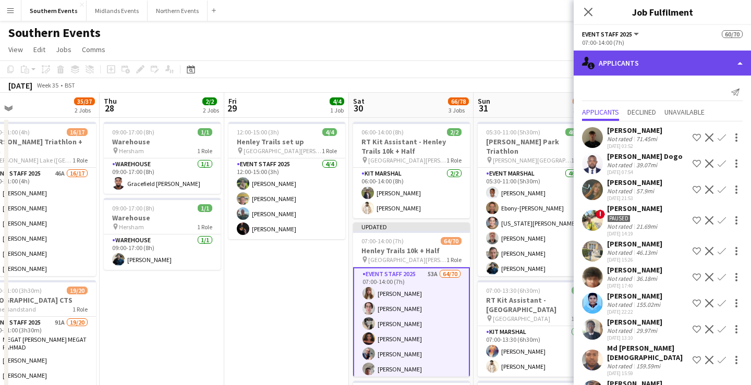
click at [678, 68] on div "single-neutral-actions-information Applicants" at bounding box center [661, 63] width 177 height 25
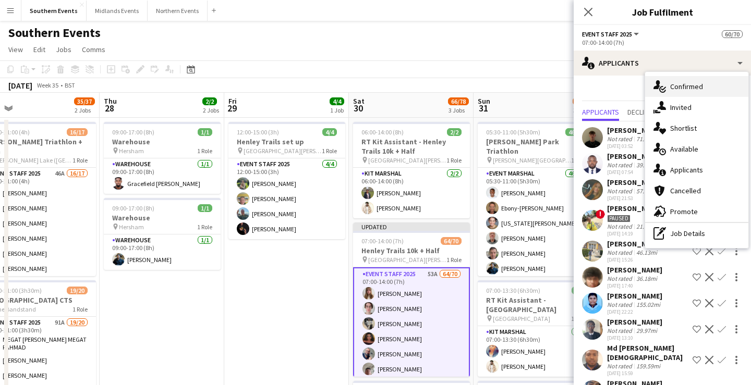
click at [691, 83] on div "single-neutral-actions-check-2 Confirmed" at bounding box center [696, 86] width 103 height 21
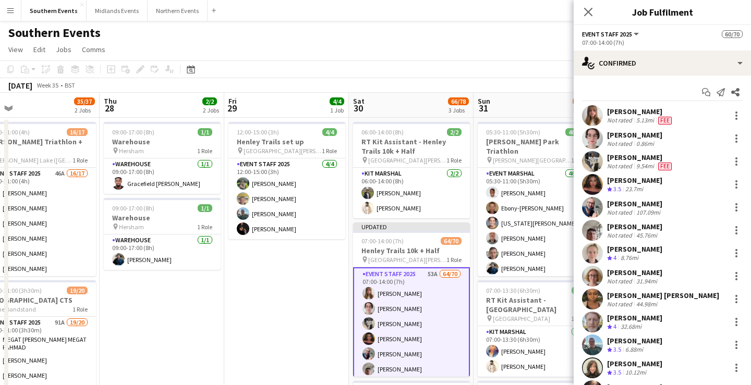
click at [533, 50] on app-page-menu "View Day view expanded Day view collapsed Month view Date picker Jump to [DATE]…" at bounding box center [375, 51] width 751 height 20
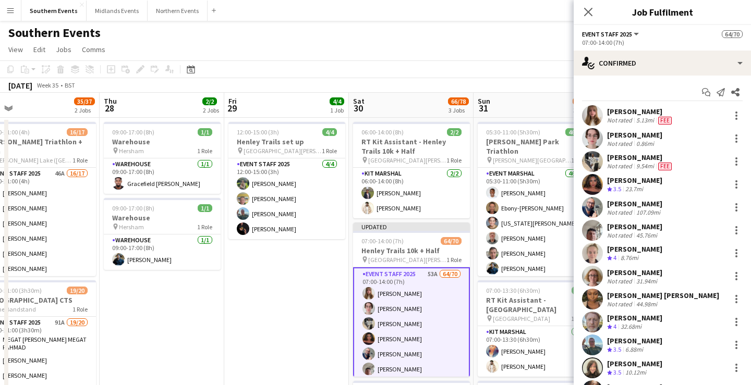
drag, startPoint x: 606, startPoint y: 109, endPoint x: 667, endPoint y: 181, distance: 94.7
copy div "[PERSON_NAME] Not rated 5.13mi Fee [PERSON_NAME] Not rated 0.86mi [PERSON_NAME]…"
click at [529, 50] on app-page-menu "View Day view expanded Day view collapsed Month view Date picker Jump to [DATE]…" at bounding box center [375, 51] width 751 height 20
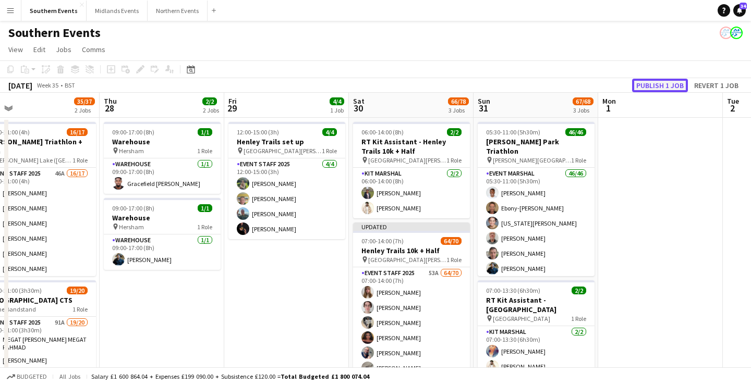
click at [649, 85] on button "Publish 1 job" at bounding box center [660, 86] width 56 height 14
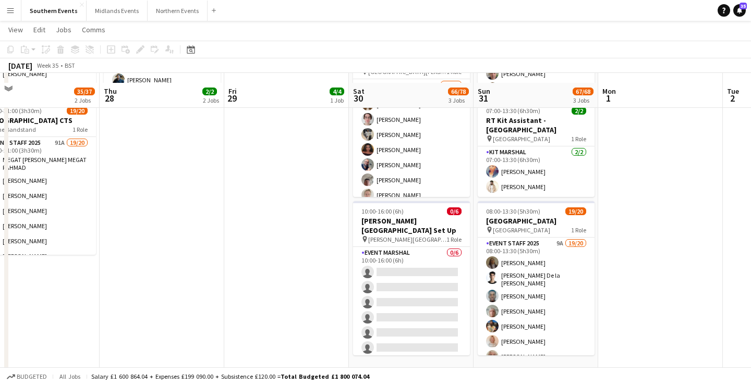
scroll to position [188, 0]
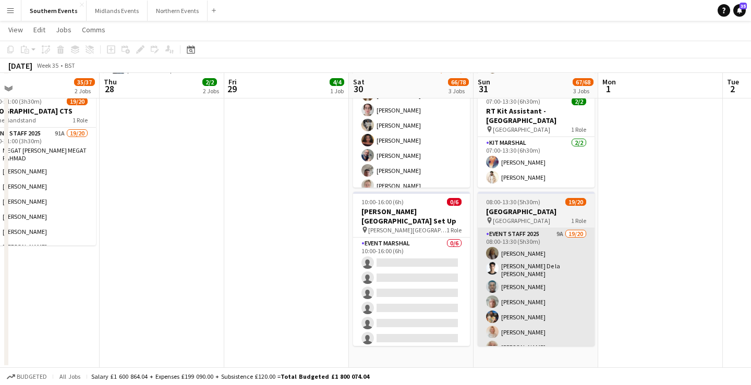
click at [547, 284] on app-card-role "Event Staff 2025 9A 19/20 08:00-13:30 (5h30m) [PERSON_NAME] [PERSON_NAME] De la…" at bounding box center [536, 391] width 117 height 326
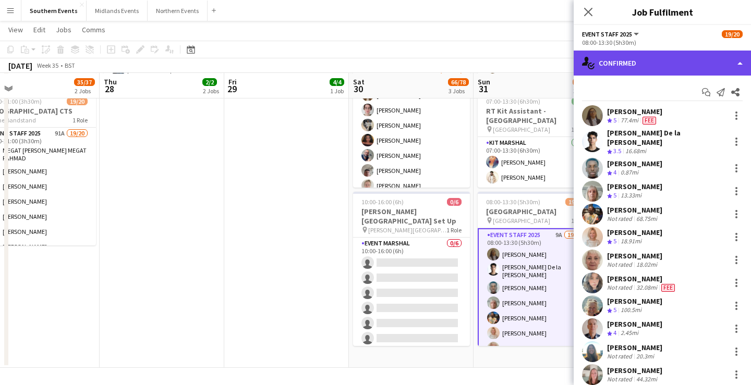
click at [665, 58] on div "single-neutral-actions-check-2 Confirmed" at bounding box center [661, 63] width 177 height 25
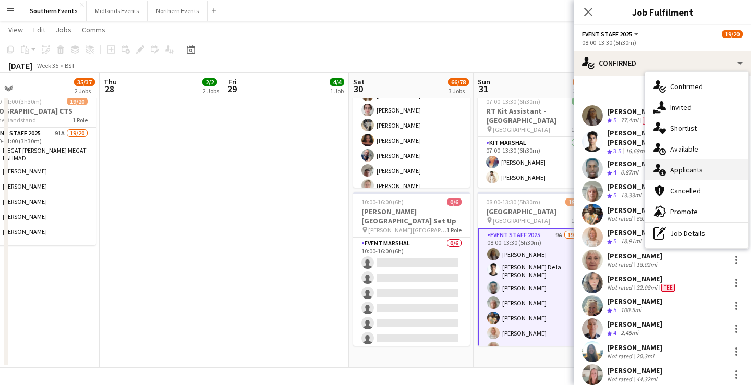
click at [695, 172] on div "single-neutral-actions-information Applicants" at bounding box center [696, 170] width 103 height 21
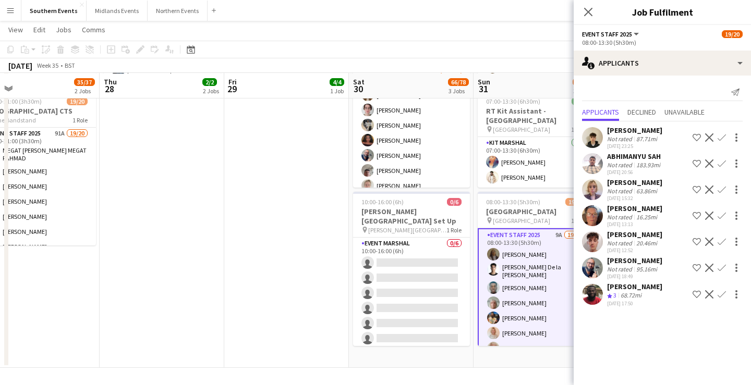
click at [722, 215] on app-icon "Confirm" at bounding box center [721, 216] width 8 height 8
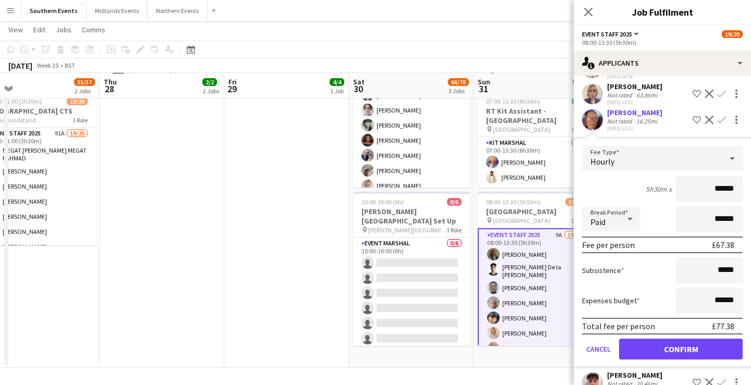
scroll to position [96, 0]
click at [683, 340] on button "Confirm" at bounding box center [681, 348] width 124 height 21
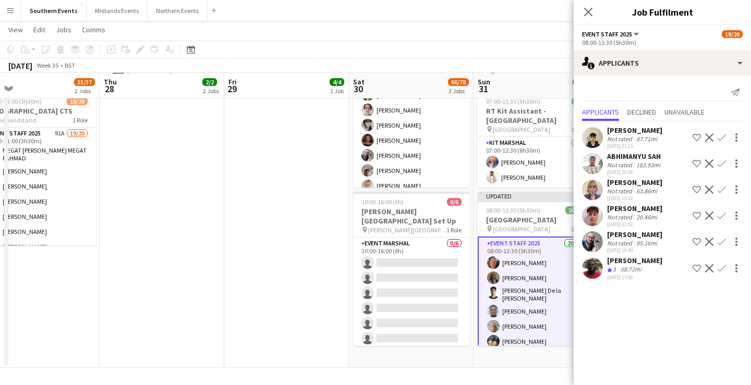
scroll to position [0, 0]
click at [539, 39] on app-page-menu "View Day view expanded Day view collapsed Month view Date picker Jump to [DATE]…" at bounding box center [375, 31] width 751 height 20
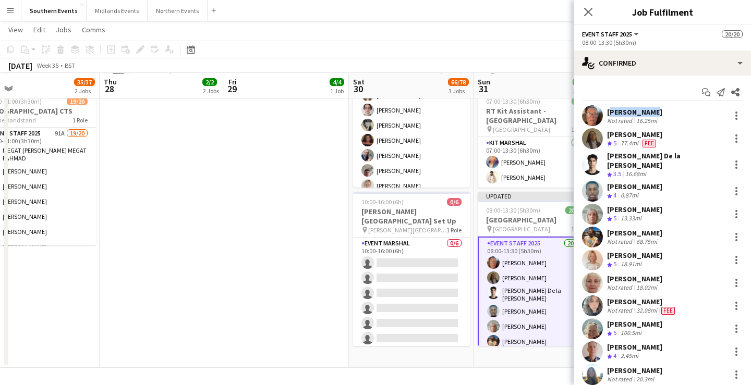
drag, startPoint x: 651, startPoint y: 109, endPoint x: 607, endPoint y: 112, distance: 43.4
click at [607, 112] on div "[PERSON_NAME]" at bounding box center [634, 111] width 55 height 9
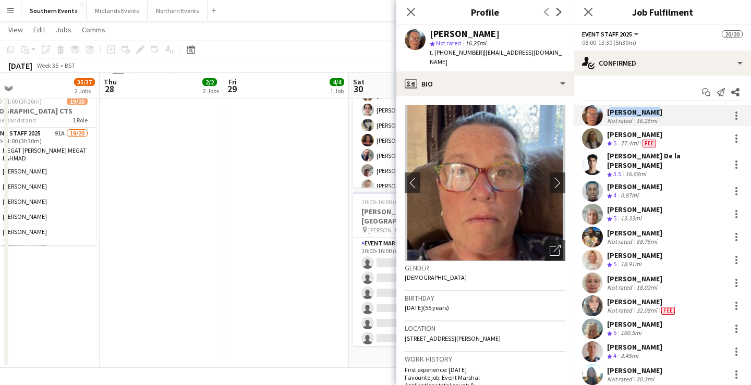
copy div "[PERSON_NAME]"
click at [364, 42] on app-toolbar "Copy Paste Paste Command V Paste with crew Command Shift V Paste linked Job [GE…" at bounding box center [375, 50] width 751 height 18
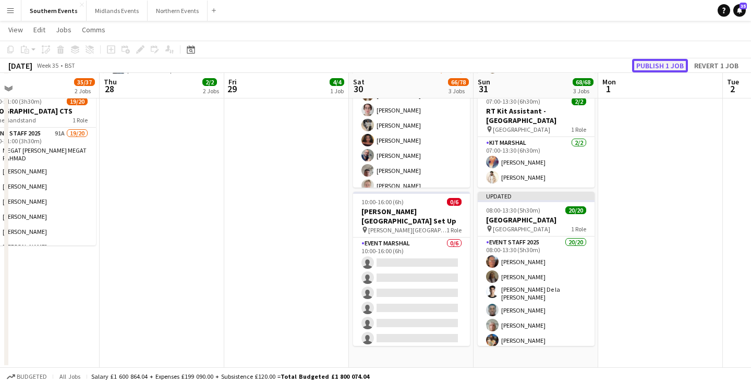
click at [661, 67] on button "Publish 1 job" at bounding box center [660, 66] width 56 height 14
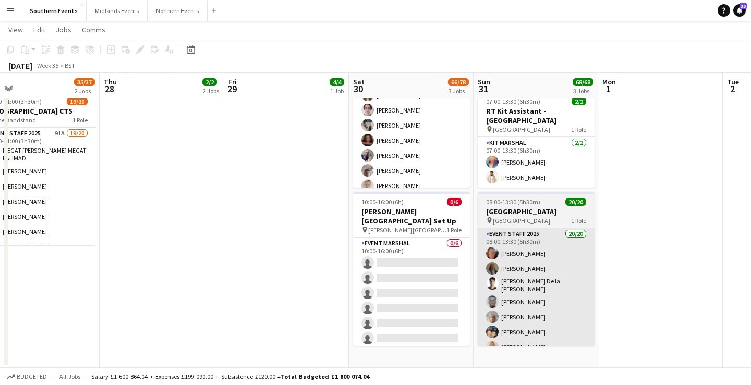
click at [515, 297] on app-card-role "Event Staff 2025 20/20 08:00-13:30 (5h30m) [PERSON_NAME] [PERSON_NAME] [PERSON_…" at bounding box center [536, 391] width 117 height 326
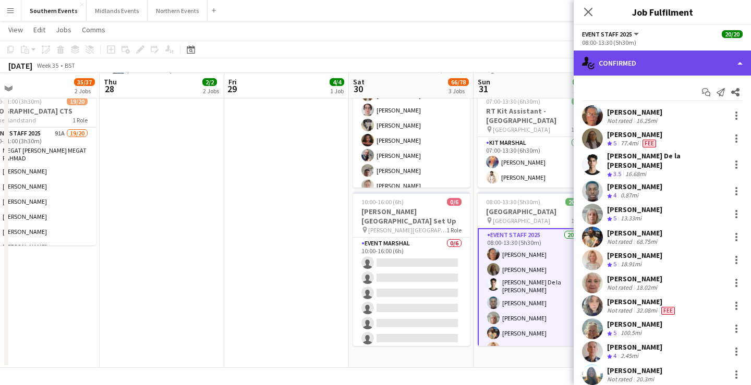
click at [656, 59] on div "single-neutral-actions-check-2 Confirmed" at bounding box center [661, 63] width 177 height 25
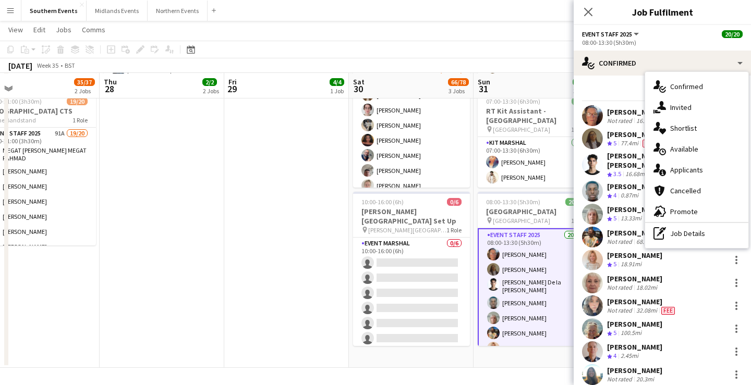
click at [608, 84] on div "Start chat Send notification Share" at bounding box center [662, 92] width 161 height 17
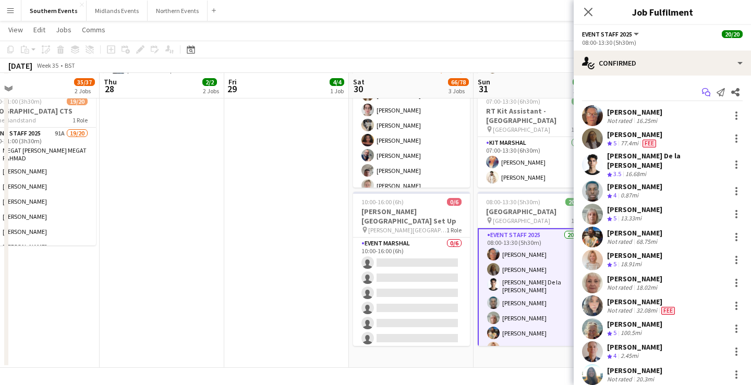
click at [704, 93] on icon at bounding box center [705, 91] width 6 height 6
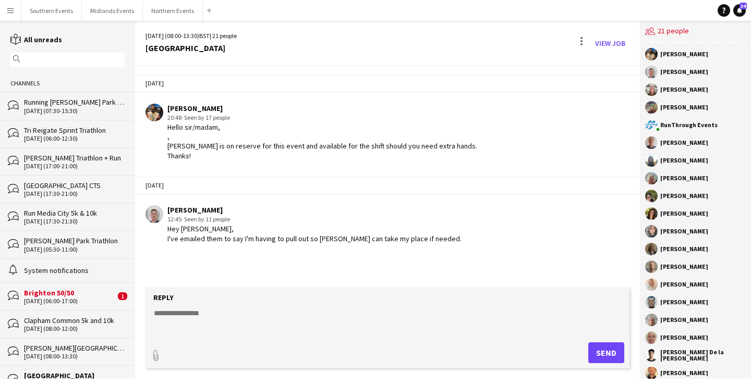
click at [286, 313] on textarea at bounding box center [389, 321] width 473 height 27
click at [72, 18] on button "Southern Events Close" at bounding box center [51, 11] width 60 height 20
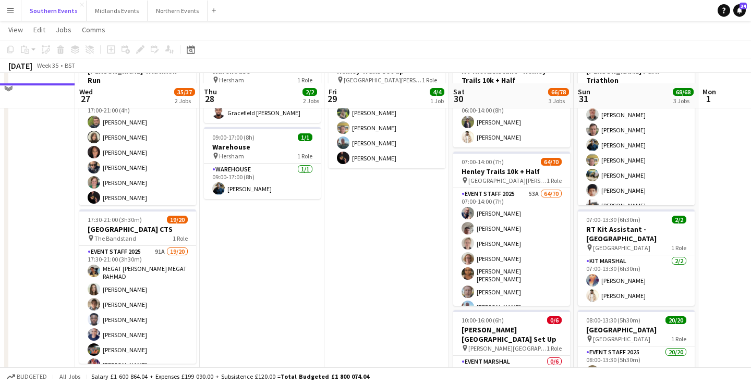
scroll to position [84, 0]
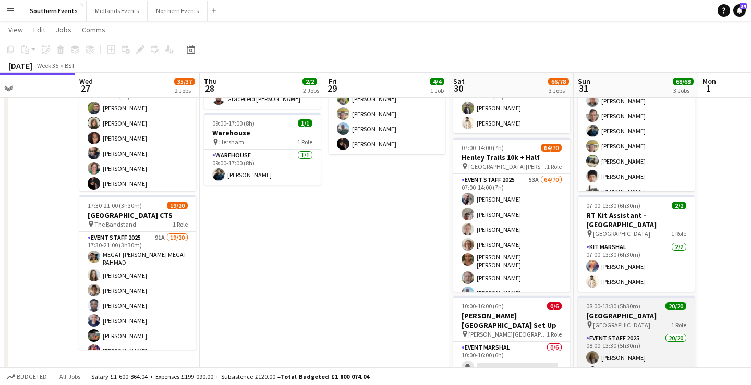
click at [656, 314] on h3 "[GEOGRAPHIC_DATA]" at bounding box center [636, 315] width 117 height 9
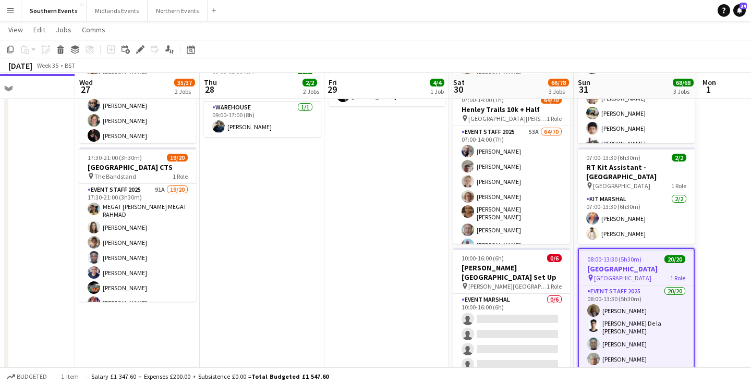
scroll to position [133, 0]
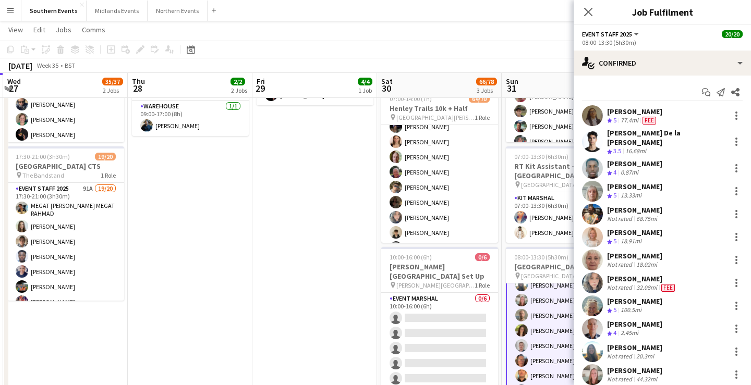
scroll to position [202, 0]
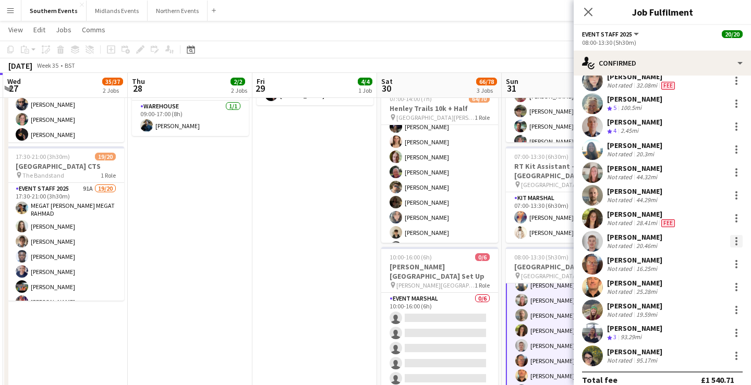
click at [736, 240] on div at bounding box center [736, 241] width 2 height 2
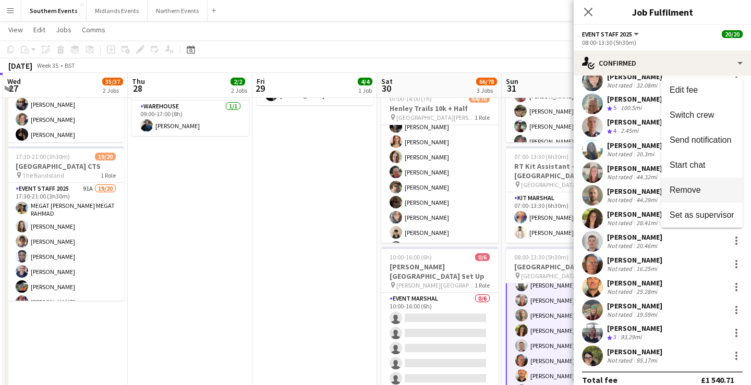
click at [706, 193] on span "Remove" at bounding box center [701, 190] width 65 height 9
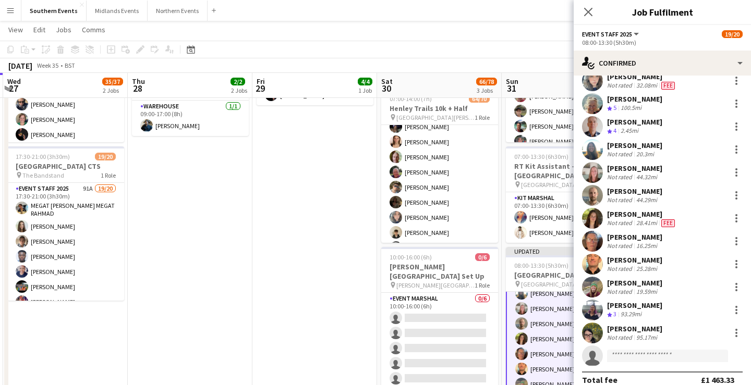
click at [690, 216] on div "[PERSON_NAME] Not rated 28.41mi Fee" at bounding box center [661, 218] width 177 height 21
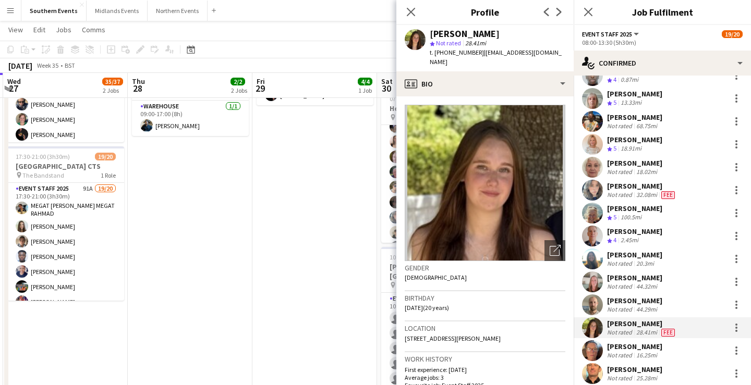
scroll to position [0, 0]
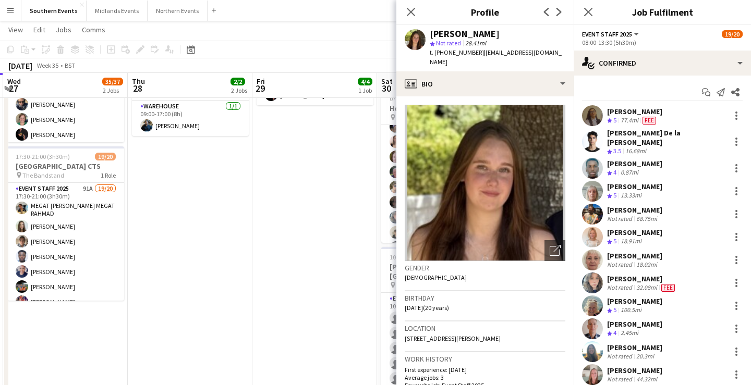
click at [676, 135] on div "[PERSON_NAME] De la [PERSON_NAME]" at bounding box center [666, 137] width 119 height 19
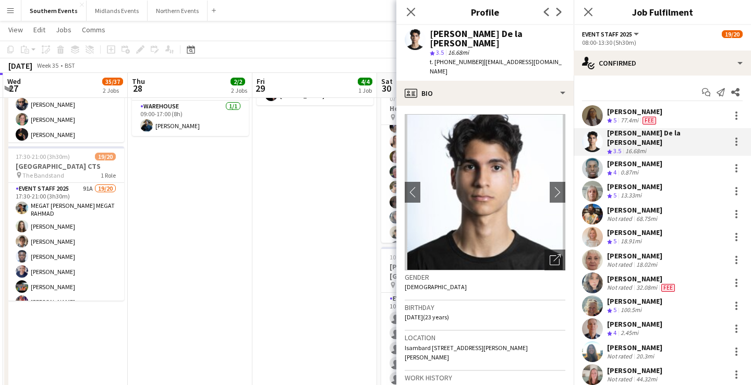
click at [675, 160] on div "[PERSON_NAME] Crew rating 4 0.87mi" at bounding box center [661, 168] width 177 height 21
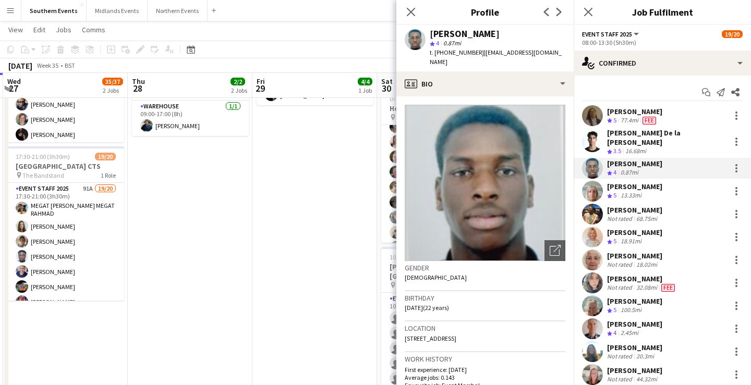
click at [670, 184] on div "[PERSON_NAME] Crew rating 5 13.33mi" at bounding box center [661, 191] width 177 height 21
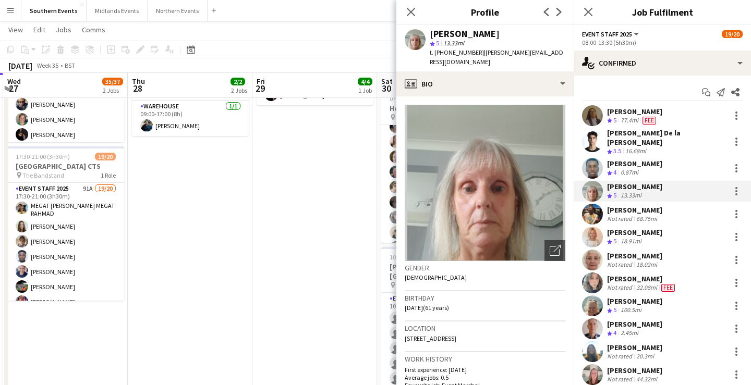
click at [668, 204] on div "[PERSON_NAME] Not rated 68.75mi" at bounding box center [661, 214] width 177 height 21
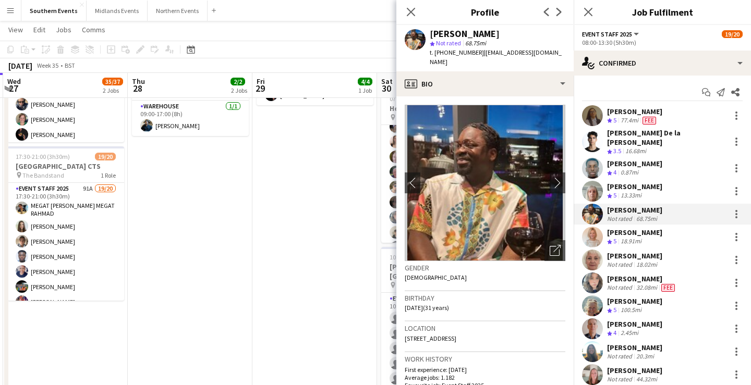
click at [668, 227] on div "[PERSON_NAME] Crew rating 5 18.91mi" at bounding box center [661, 237] width 177 height 21
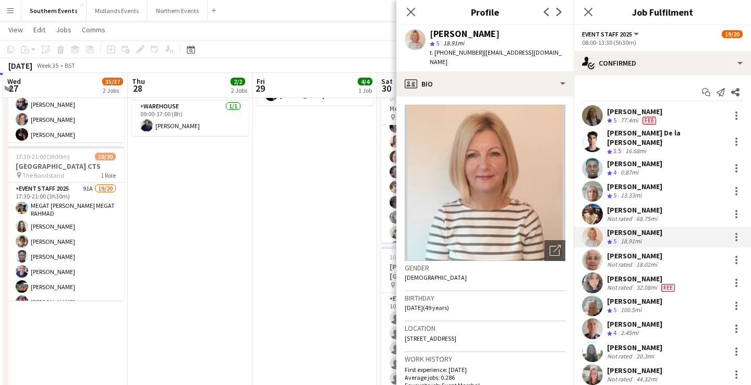
click at [666, 254] on div "[PERSON_NAME] Not rated 18.02mi" at bounding box center [661, 260] width 177 height 21
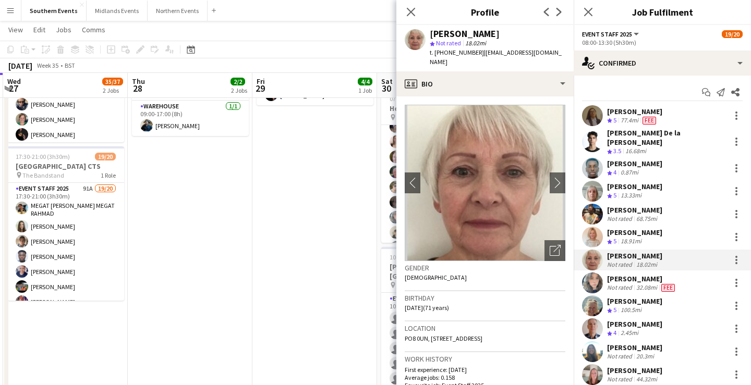
click at [663, 284] on span "Fee" at bounding box center [668, 288] width 14 height 8
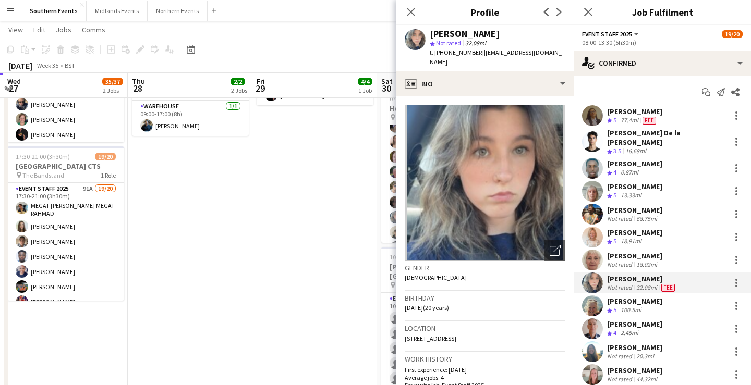
click at [662, 299] on div "[PERSON_NAME]" at bounding box center [634, 301] width 55 height 9
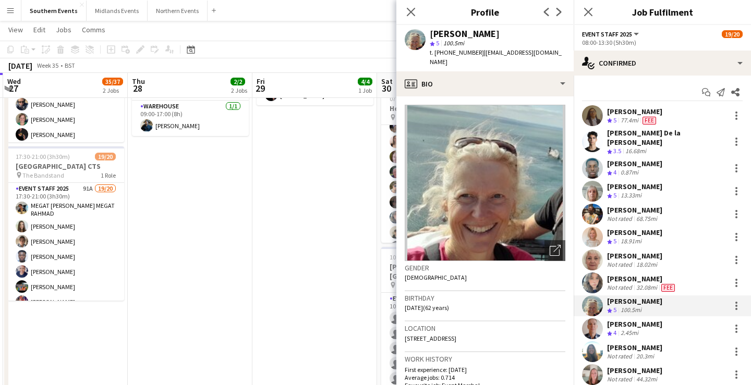
scroll to position [20, 0]
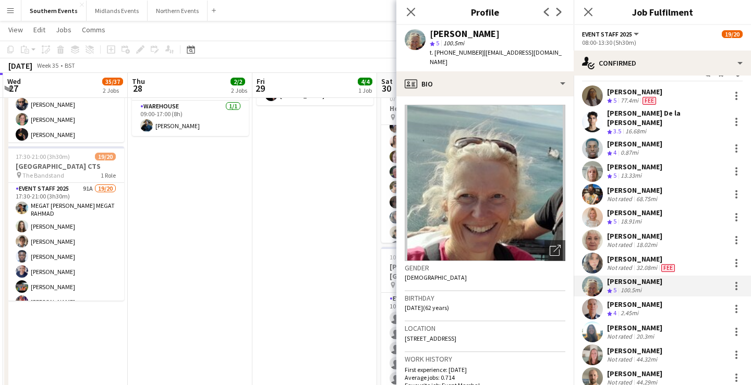
click at [663, 300] on div "[PERSON_NAME] Crew rating 4 2.45mi" at bounding box center [661, 309] width 177 height 21
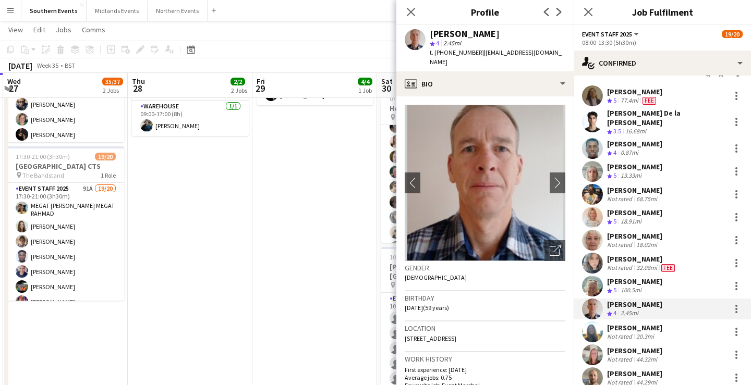
click at [663, 322] on div "[PERSON_NAME] Not rated 20.3mi" at bounding box center [661, 332] width 177 height 21
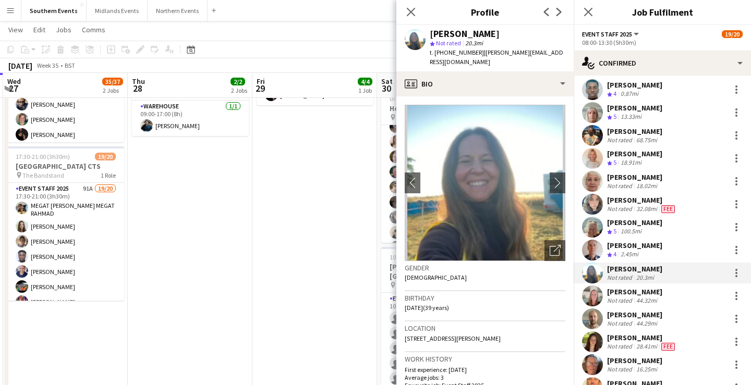
scroll to position [83, 0]
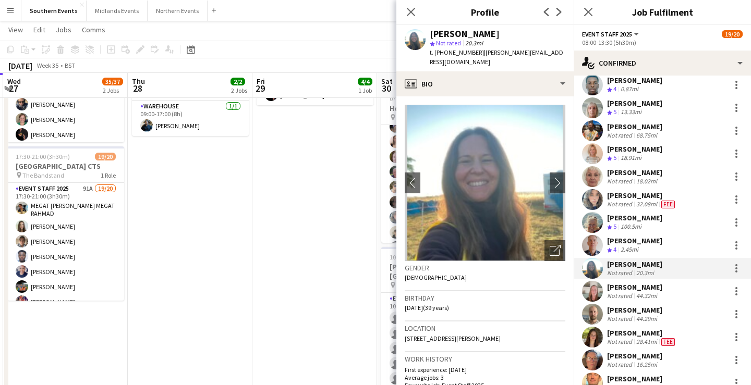
click at [662, 283] on div "[PERSON_NAME]" at bounding box center [634, 287] width 55 height 9
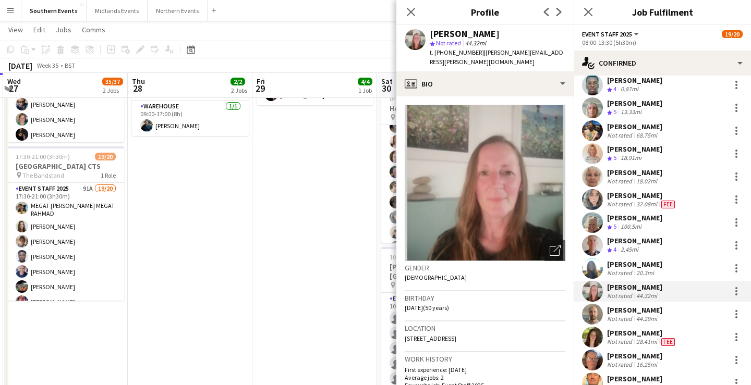
click at [659, 312] on div "[PERSON_NAME] Not rated 44.29mi" at bounding box center [661, 314] width 177 height 21
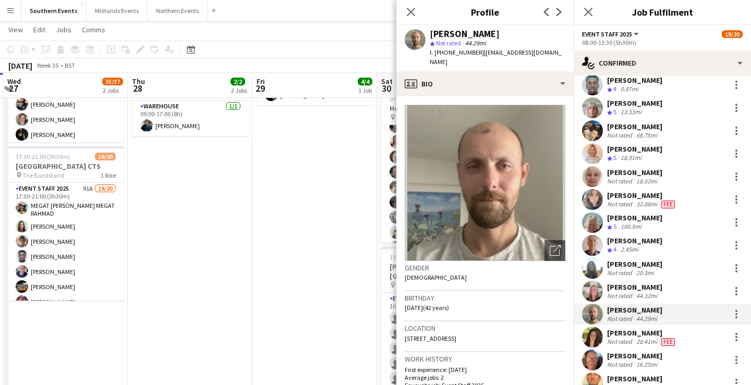
click at [657, 330] on div "[PERSON_NAME]" at bounding box center [642, 332] width 70 height 9
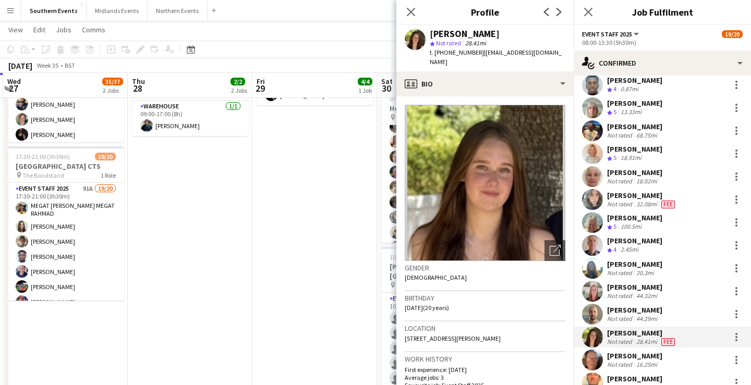
click at [659, 352] on div "[PERSON_NAME] Not rated 16.25mi" at bounding box center [661, 360] width 177 height 21
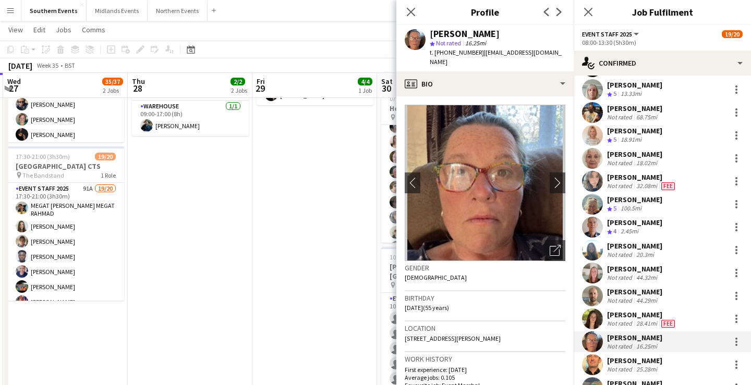
scroll to position [103, 0]
click at [658, 356] on div "[PERSON_NAME] Not rated 25.28mi" at bounding box center [661, 363] width 177 height 21
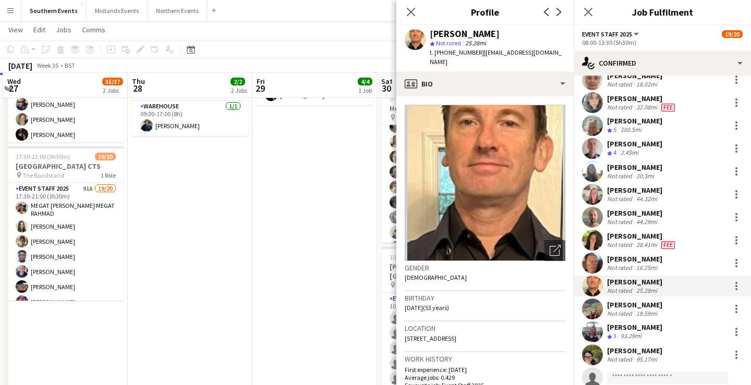
scroll to position [207, 0]
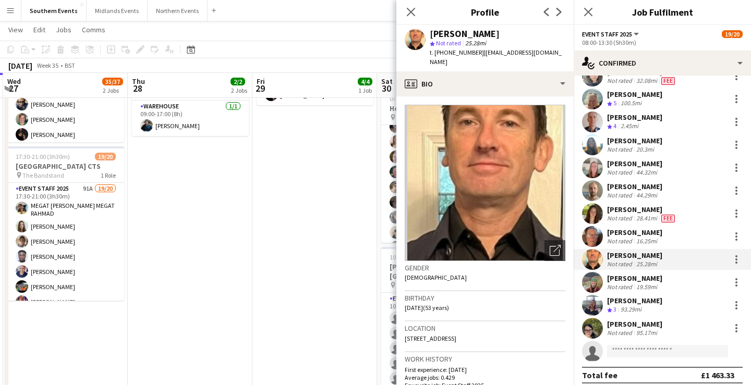
click at [654, 274] on div "[PERSON_NAME]" at bounding box center [634, 278] width 55 height 9
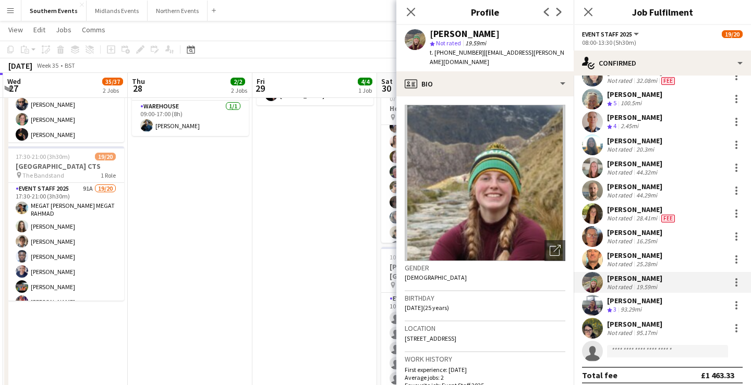
click at [653, 299] on div "[PERSON_NAME] Crew rating 3 93.29mi" at bounding box center [661, 305] width 177 height 21
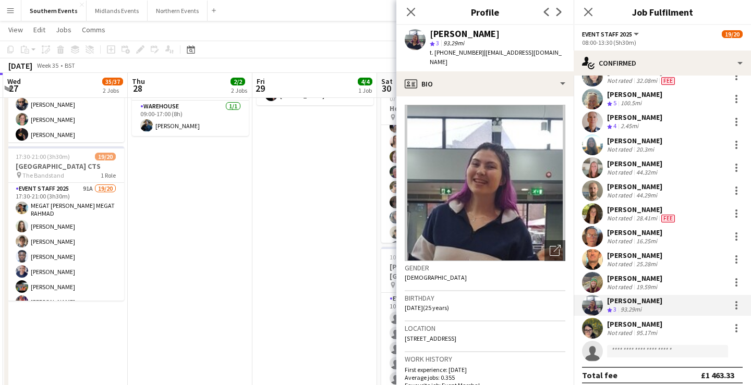
click at [650, 329] on div "95.17mi" at bounding box center [646, 333] width 25 height 8
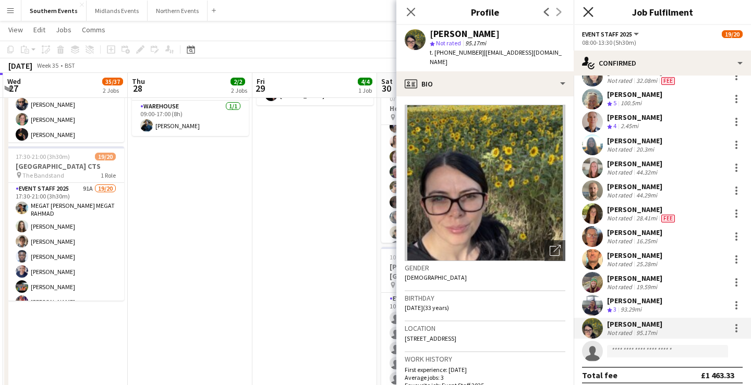
click at [588, 9] on icon "Close pop-in" at bounding box center [588, 12] width 10 height 10
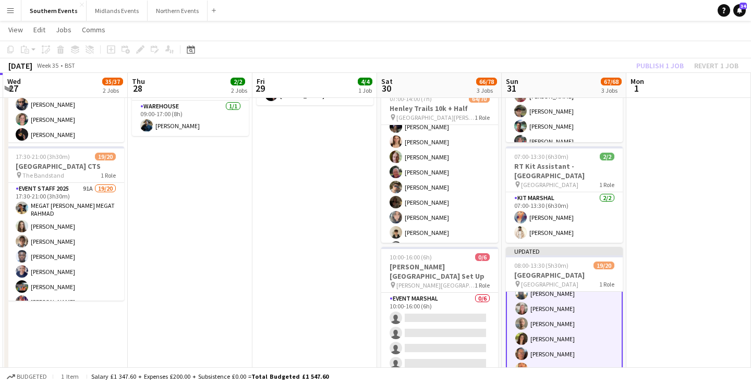
click at [644, 36] on app-page-menu "View Day view expanded Day view collapsed Month view Date picker Jump to [DATE]…" at bounding box center [375, 31] width 751 height 20
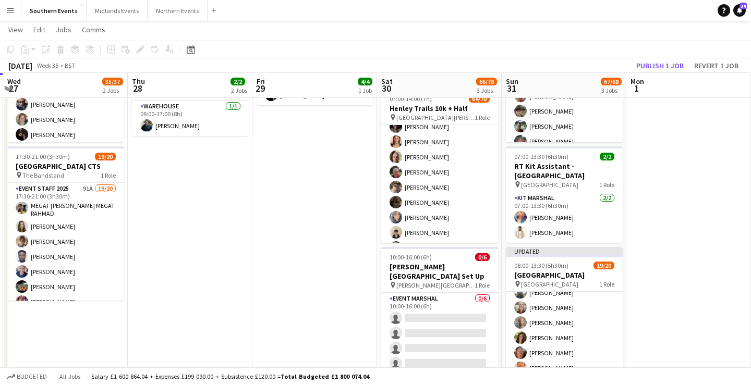
scroll to position [178, 0]
click at [659, 64] on button "Publish 1 job" at bounding box center [660, 66] width 56 height 14
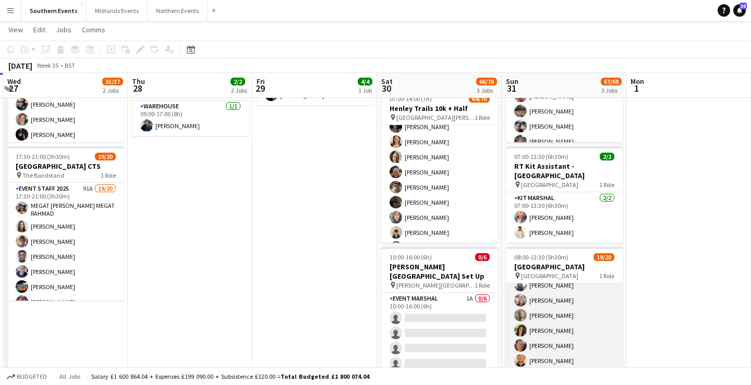
click at [566, 308] on app-card-role "Event Staff 2025 8A 19/20 08:00-13:30 (5h30m) [PERSON_NAME] [PERSON_NAME] De la…" at bounding box center [564, 269] width 117 height 326
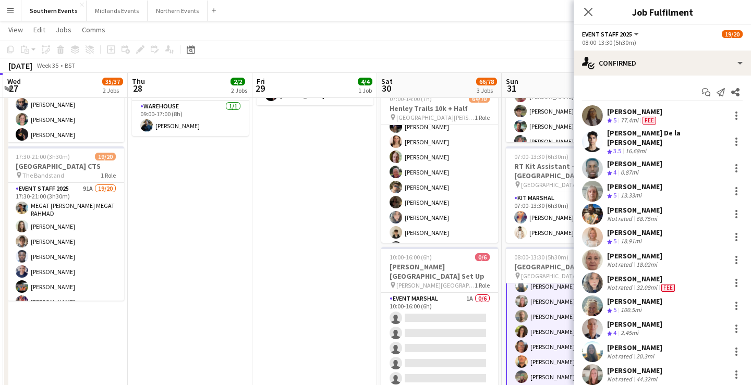
scroll to position [179, 0]
click at [708, 94] on icon "Start chat" at bounding box center [706, 92] width 8 height 8
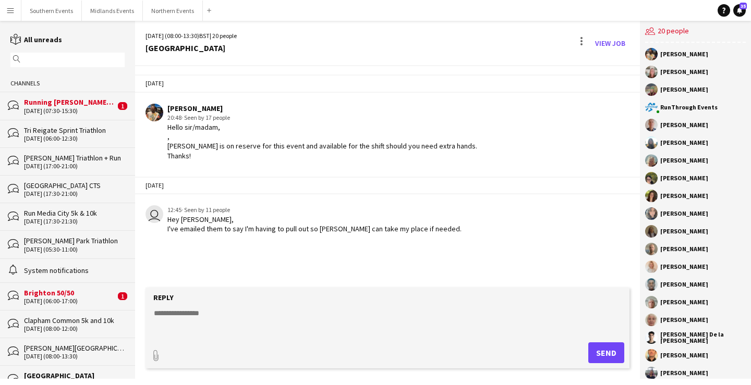
click at [66, 371] on div "[GEOGRAPHIC_DATA]" at bounding box center [74, 375] width 101 height 9
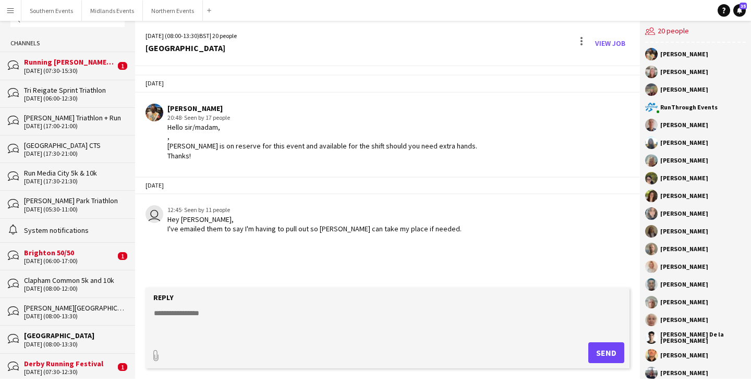
scroll to position [41, 0]
click at [67, 331] on div "[GEOGRAPHIC_DATA]" at bounding box center [74, 335] width 101 height 9
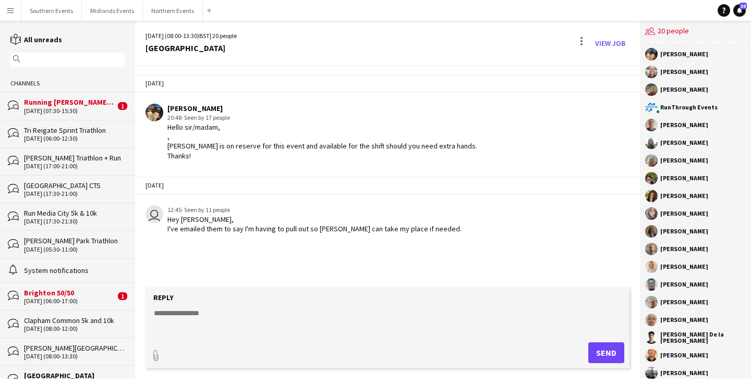
click at [77, 62] on input "text" at bounding box center [72, 59] width 99 height 9
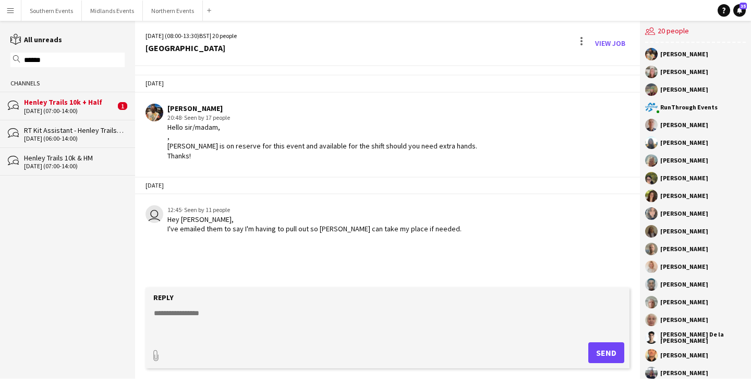
type input "******"
click at [56, 163] on div "[DATE] (07:00-14:00)" at bounding box center [74, 166] width 101 height 7
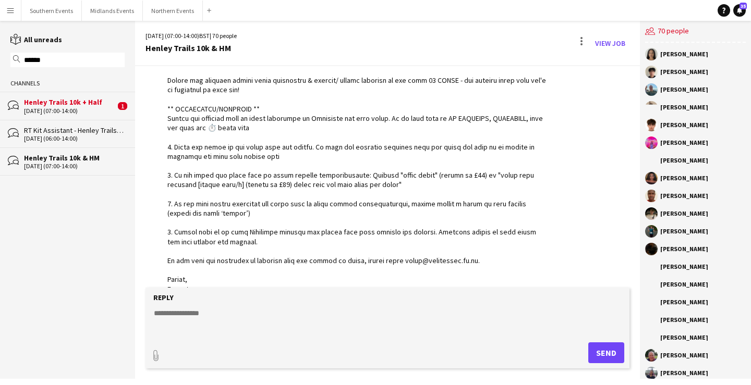
scroll to position [2697, 0]
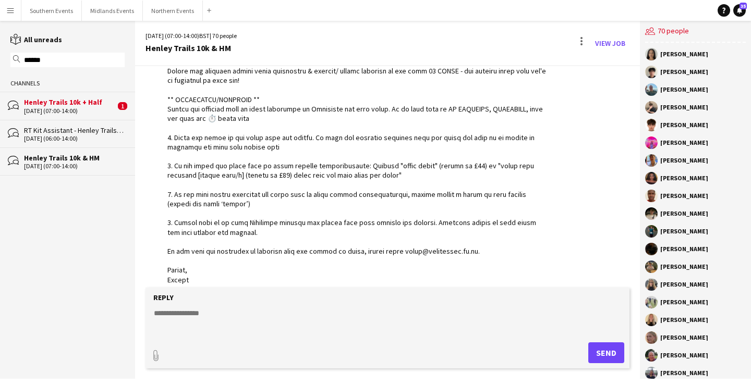
click at [236, 323] on textarea at bounding box center [389, 321] width 473 height 27
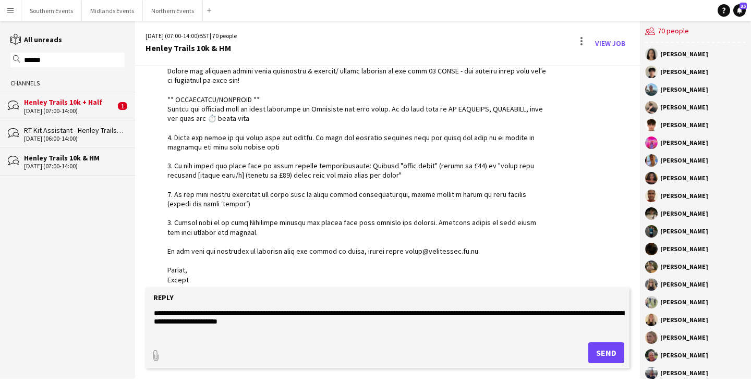
scroll to position [8, 0]
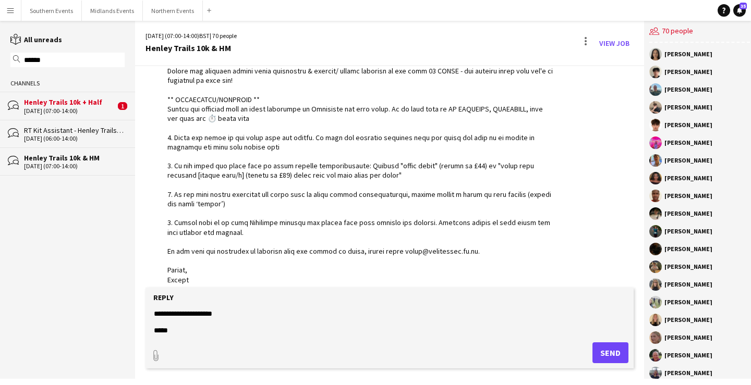
type textarea "**********"
click at [602, 353] on button "Send" at bounding box center [610, 353] width 36 height 21
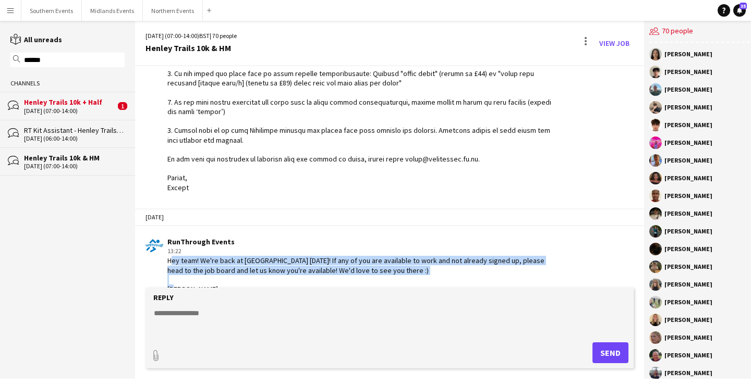
drag, startPoint x: 167, startPoint y: 251, endPoint x: 201, endPoint y: 277, distance: 42.0
click at [201, 277] on div "Hey team! We're back at [GEOGRAPHIC_DATA] [DATE]! If any of you are available t…" at bounding box center [359, 275] width 385 height 38
copy div "Hey team! We're back at [GEOGRAPHIC_DATA] [DATE]! If any of you are available t…"
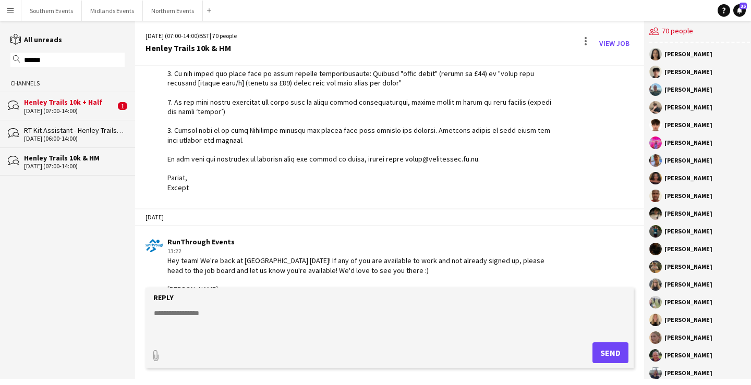
click at [101, 65] on div "magnifier ******" at bounding box center [67, 60] width 114 height 15
click at [83, 57] on input "******" at bounding box center [72, 59] width 99 height 9
type input "*******"
click at [85, 109] on div "[DATE] (04:45-15:00)" at bounding box center [74, 110] width 101 height 7
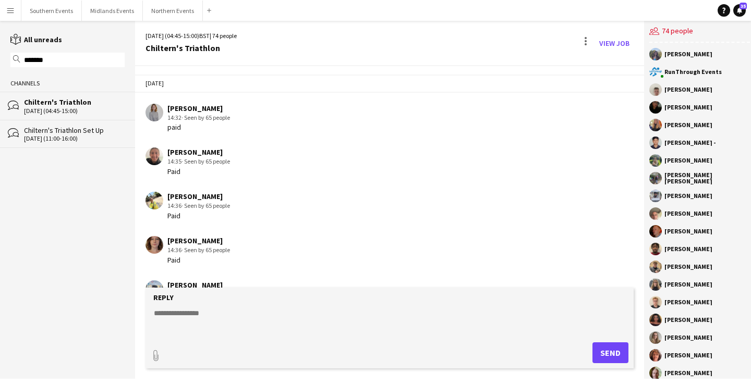
scroll to position [1383, 0]
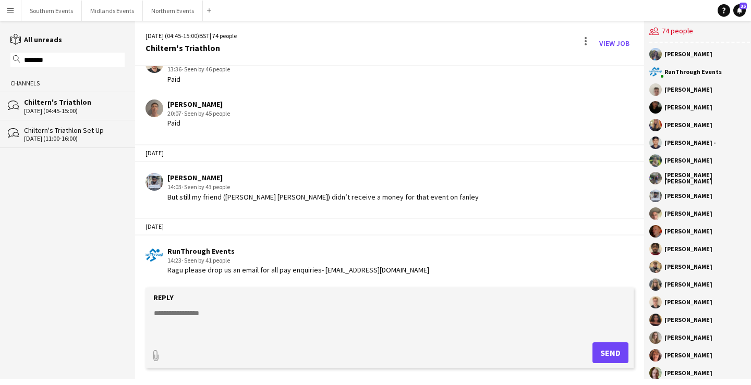
click at [238, 317] on textarea at bounding box center [389, 321] width 473 height 27
paste textarea "**********"
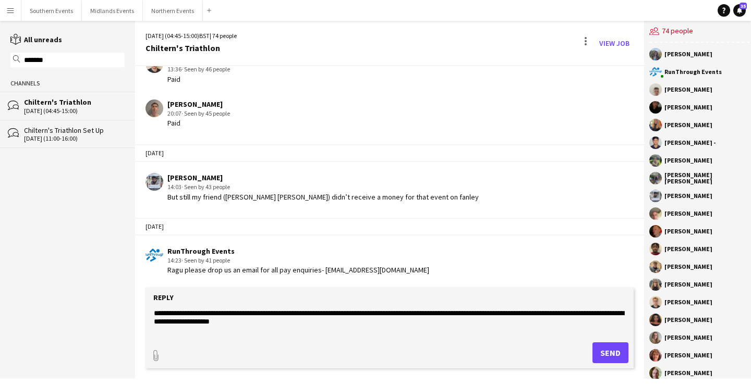
click at [292, 313] on textarea "**********" at bounding box center [389, 321] width 473 height 27
click at [450, 321] on textarea "**********" at bounding box center [389, 321] width 473 height 27
type textarea "**********"
click at [614, 350] on button "Send" at bounding box center [610, 353] width 36 height 21
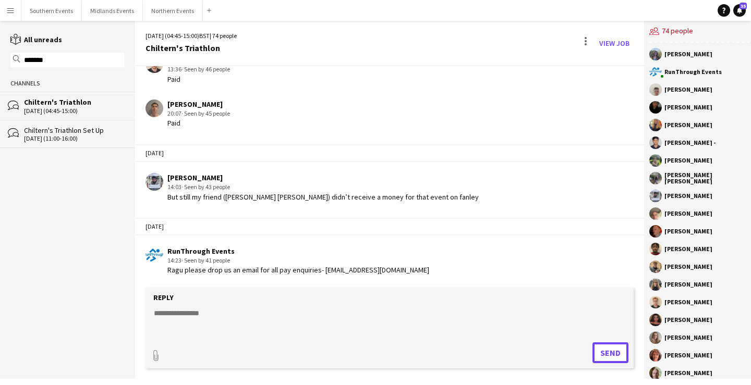
scroll to position [1475, 0]
